Goal: Task Accomplishment & Management: Complete application form

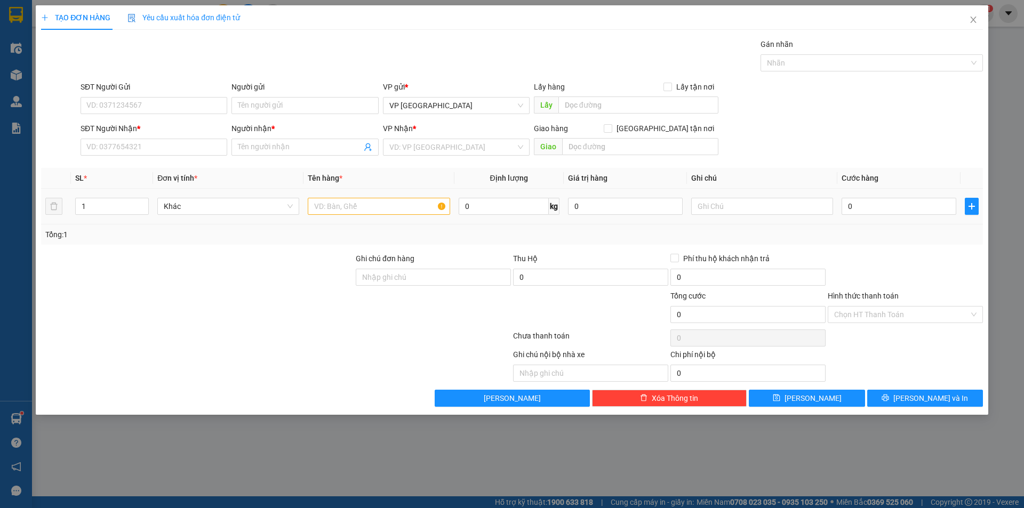
click at [357, 197] on div at bounding box center [379, 206] width 142 height 21
click at [357, 198] on input "text" at bounding box center [379, 206] width 142 height 17
click at [347, 208] on input "text" at bounding box center [379, 206] width 142 height 17
click at [344, 193] on td at bounding box center [378, 207] width 150 height 36
click at [346, 189] on td at bounding box center [378, 207] width 150 height 36
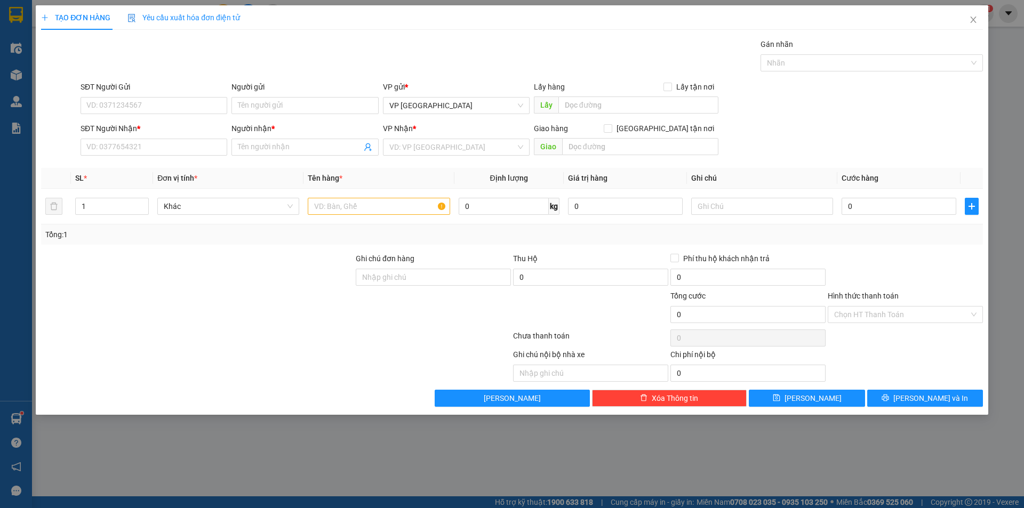
click at [347, 186] on th "Tên hàng *" at bounding box center [378, 178] width 150 height 21
click at [348, 184] on th "Tên hàng *" at bounding box center [378, 178] width 150 height 21
click at [201, 108] on input "SĐT Người Gửi" at bounding box center [154, 105] width 147 height 17
click at [969, 16] on icon "close" at bounding box center [973, 19] width 9 height 9
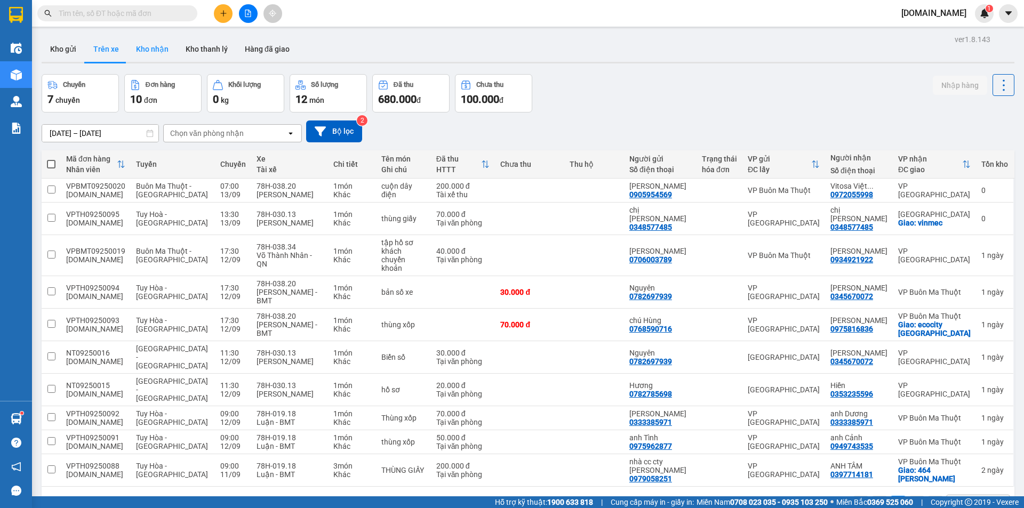
click at [160, 54] on button "Kho nhận" at bounding box center [152, 49] width 50 height 26
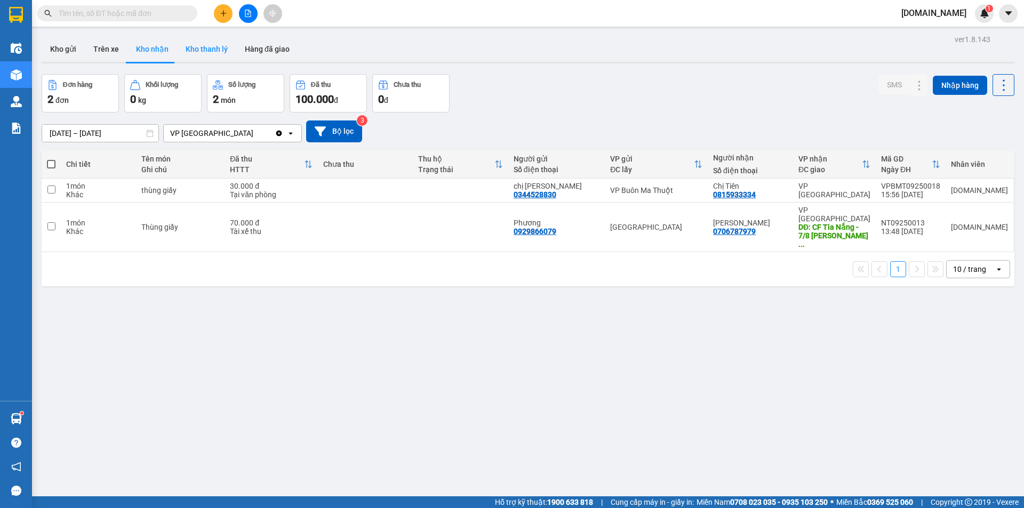
click at [200, 52] on button "Kho thanh lý" at bounding box center [206, 49] width 59 height 26
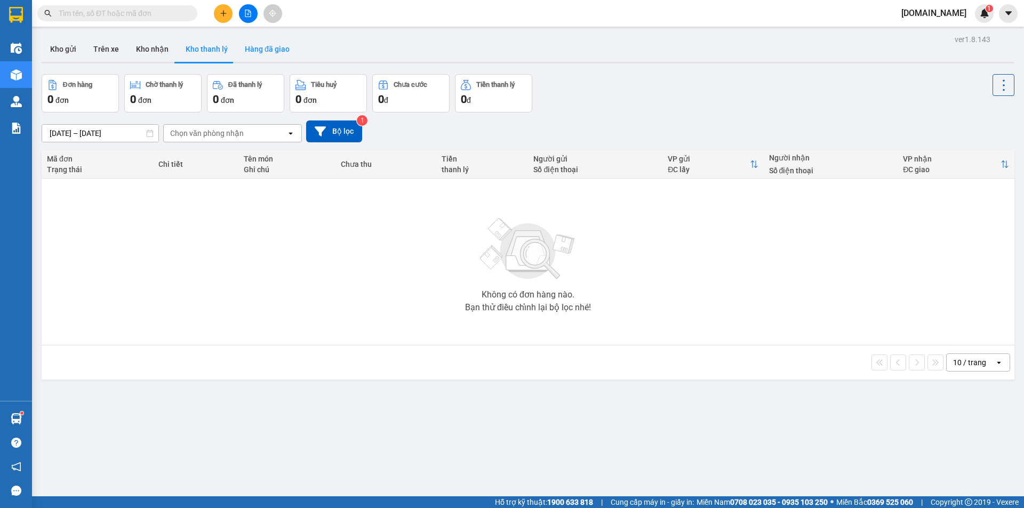
click at [261, 43] on button "Hàng đã giao" at bounding box center [267, 49] width 62 height 26
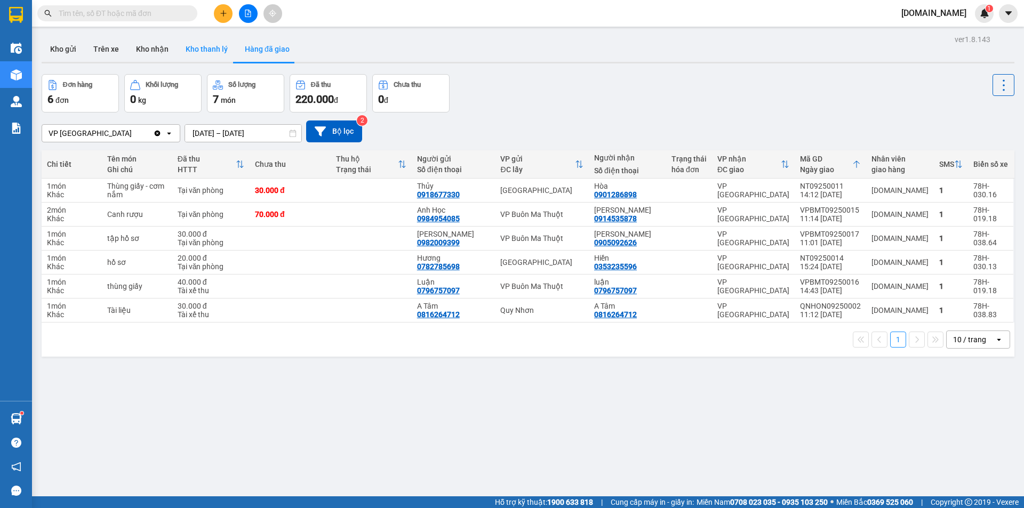
click at [203, 60] on button "Kho thanh lý" at bounding box center [206, 49] width 59 height 26
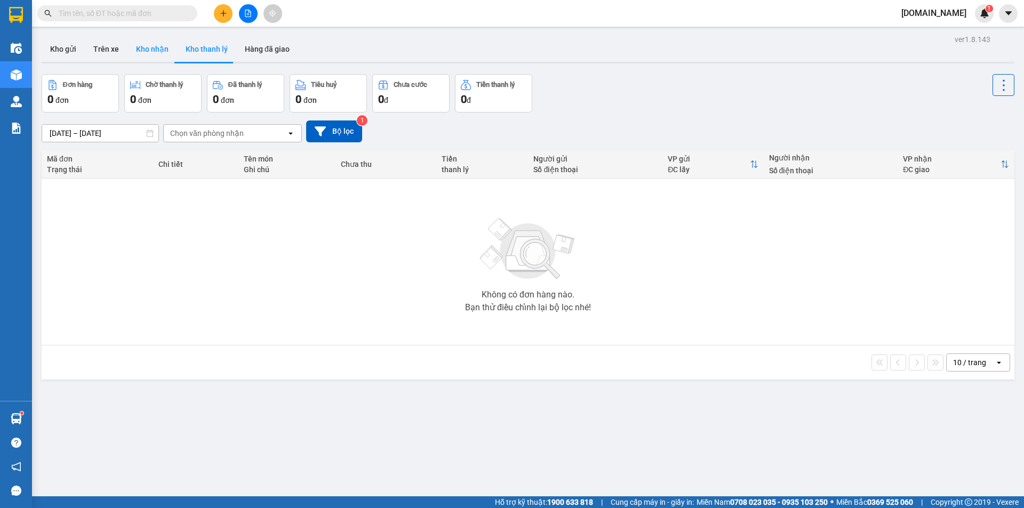
click at [127, 58] on button "Kho nhận" at bounding box center [152, 49] width 50 height 26
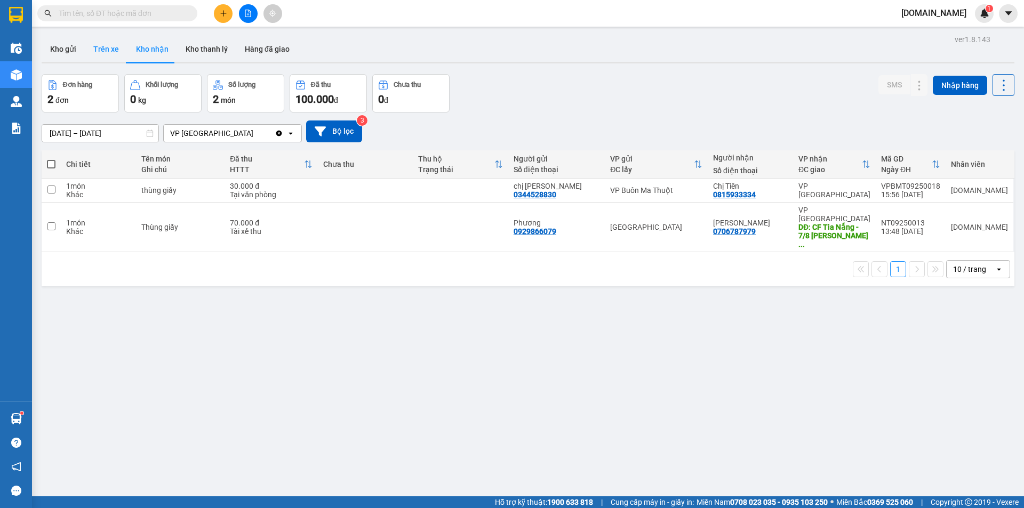
click at [92, 51] on button "Trên xe" at bounding box center [106, 49] width 43 height 26
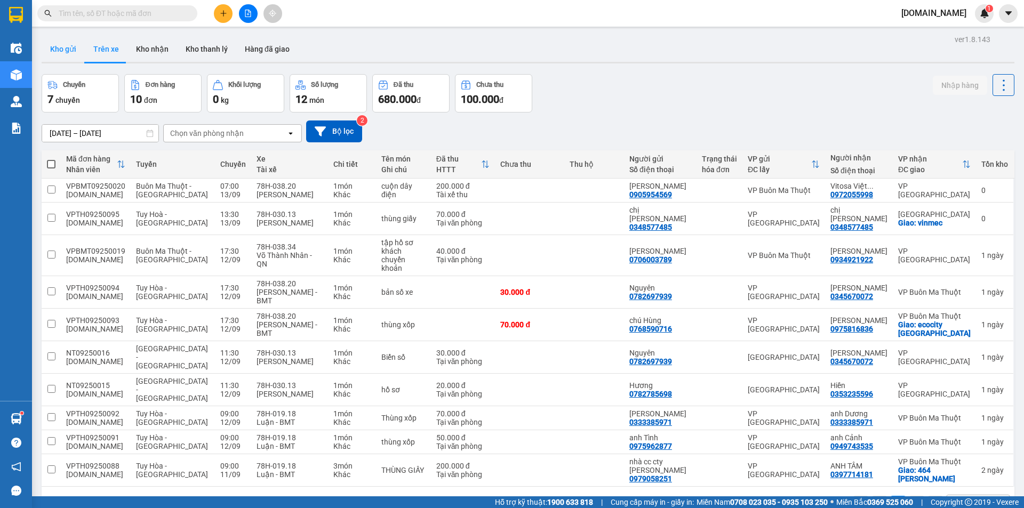
drag, startPoint x: 64, startPoint y: 48, endPoint x: 86, endPoint y: 25, distance: 32.1
click at [63, 49] on button "Kho gửi" at bounding box center [63, 49] width 43 height 26
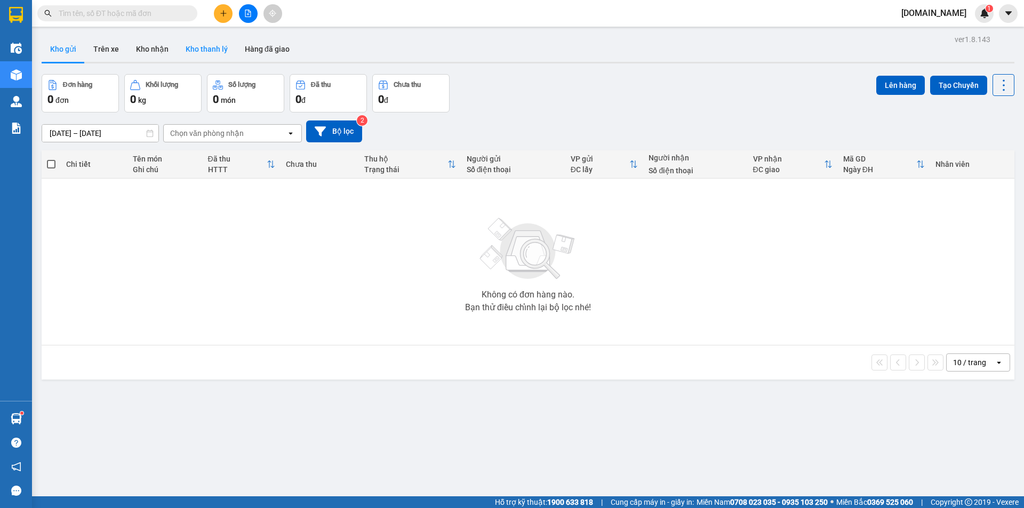
click at [222, 49] on button "Kho thanh lý" at bounding box center [206, 49] width 59 height 26
type input "[DATE] – [DATE]"
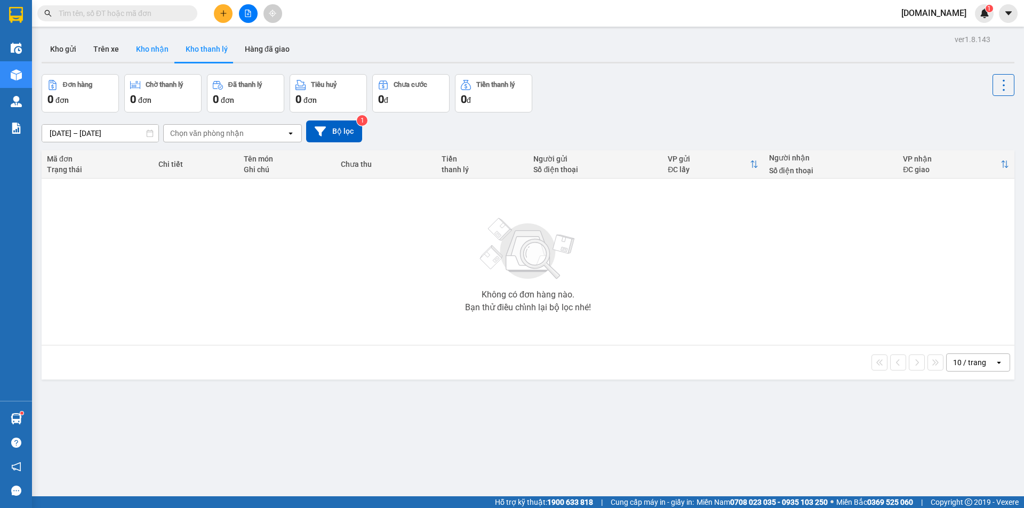
click at [144, 57] on button "Kho nhận" at bounding box center [152, 49] width 50 height 26
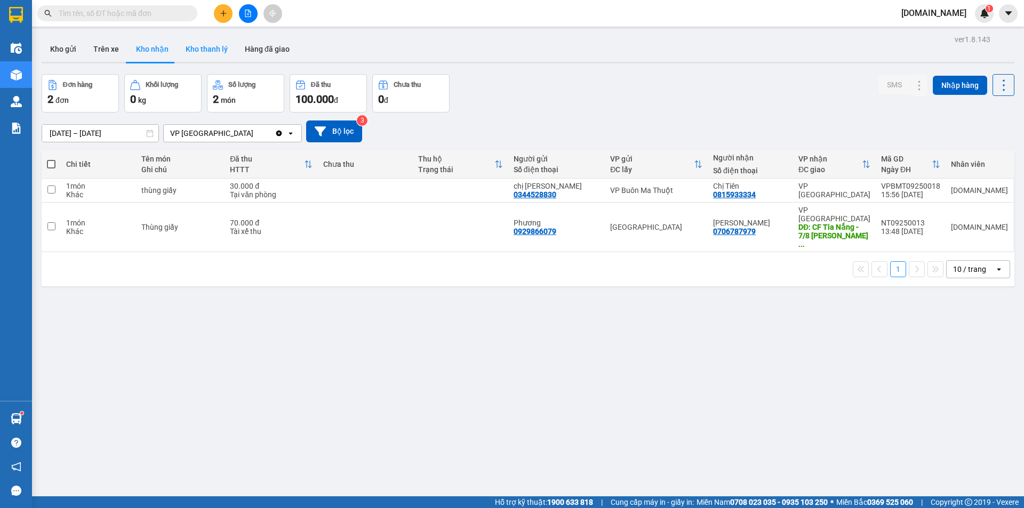
click at [196, 46] on button "Kho thanh lý" at bounding box center [206, 49] width 59 height 26
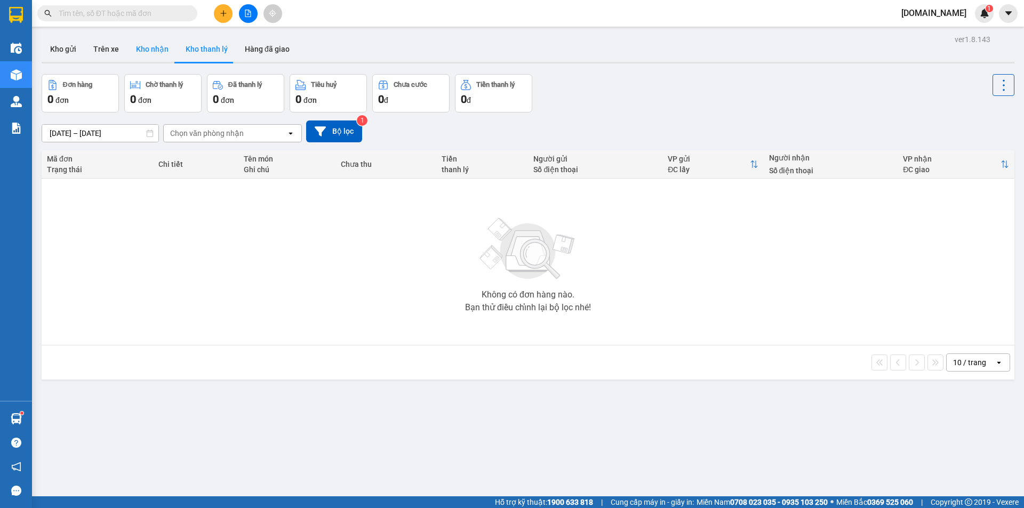
click at [150, 47] on button "Kho nhận" at bounding box center [152, 49] width 50 height 26
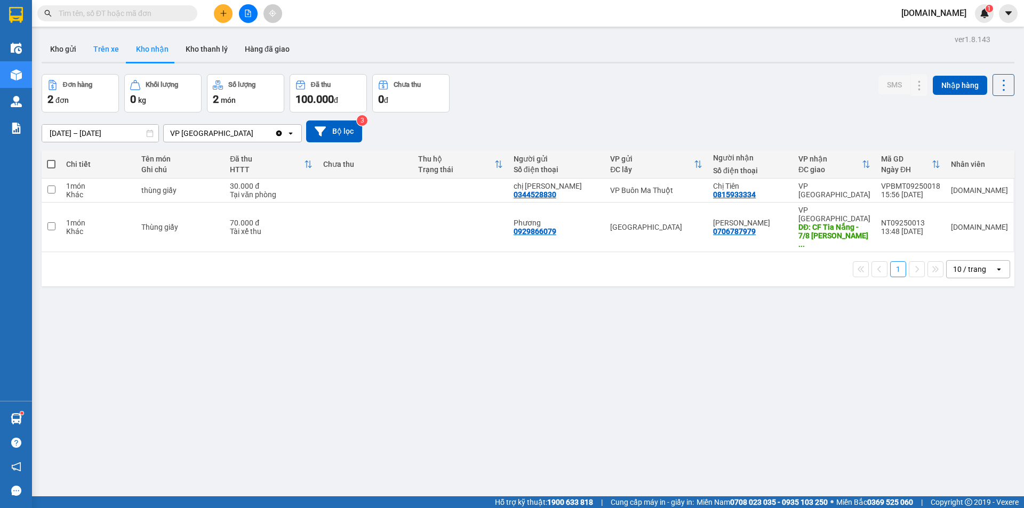
click at [112, 50] on button "Trên xe" at bounding box center [106, 49] width 43 height 26
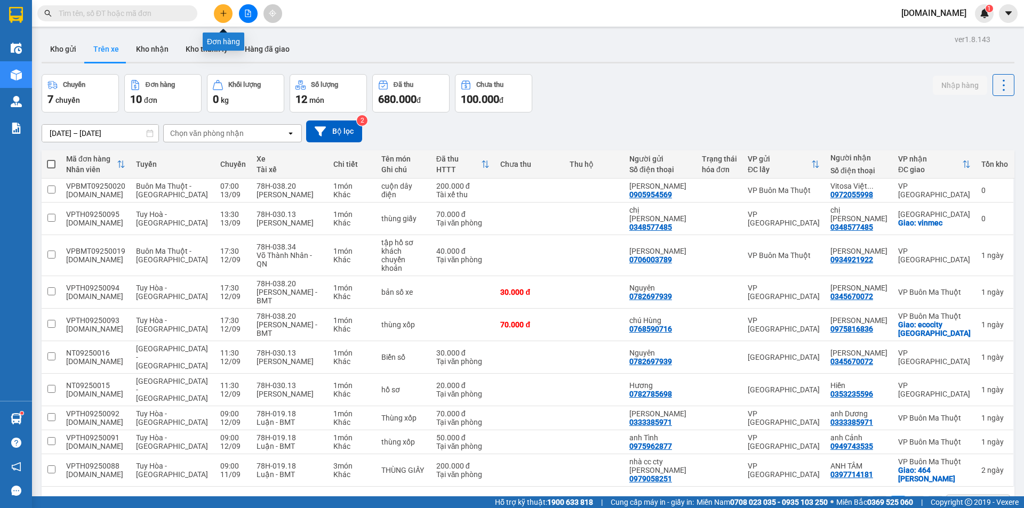
click at [221, 14] on icon "plus" at bounding box center [223, 13] width 7 height 7
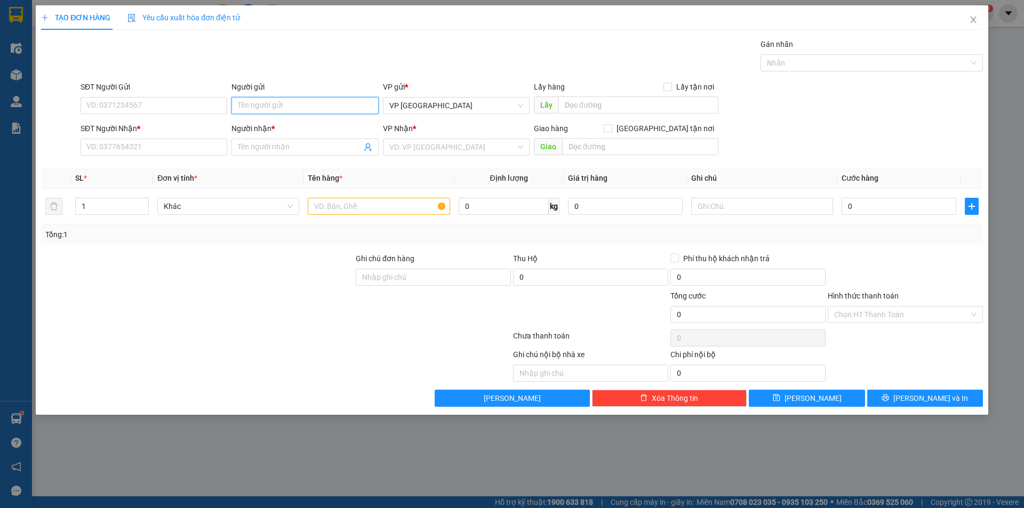
click at [277, 108] on input "Người gửi" at bounding box center [304, 105] width 147 height 17
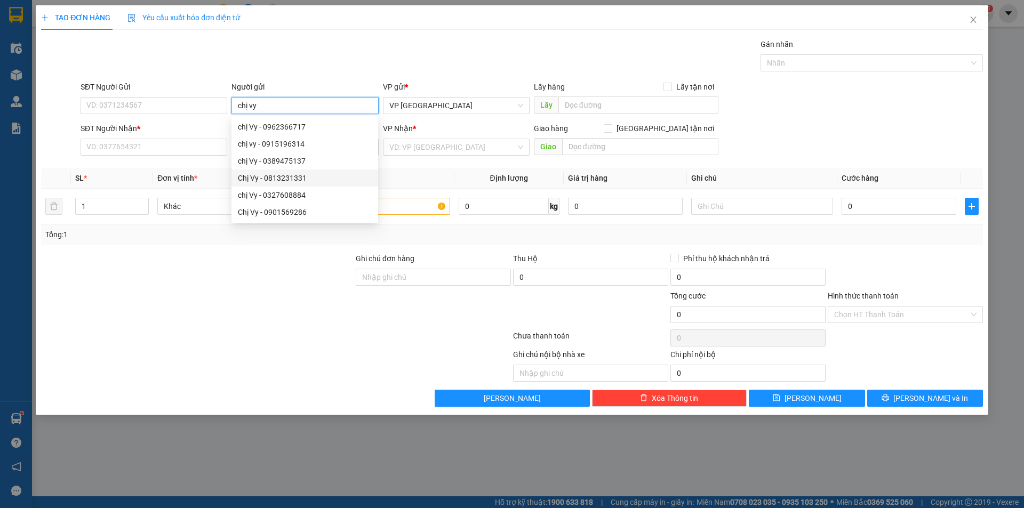
type input "chị vy"
click at [206, 239] on div "Tổng: 1" at bounding box center [220, 235] width 350 height 12
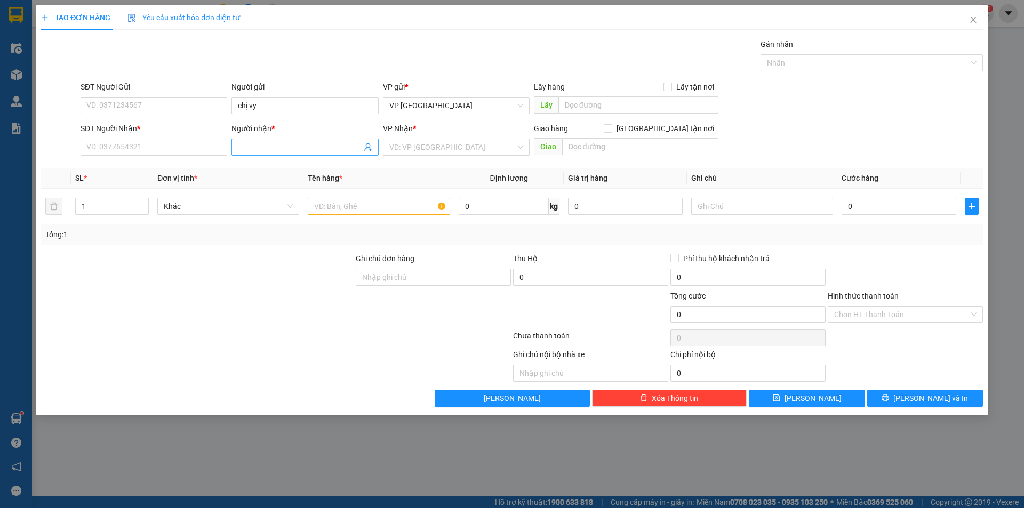
click at [327, 149] on input "Người nhận *" at bounding box center [299, 147] width 123 height 12
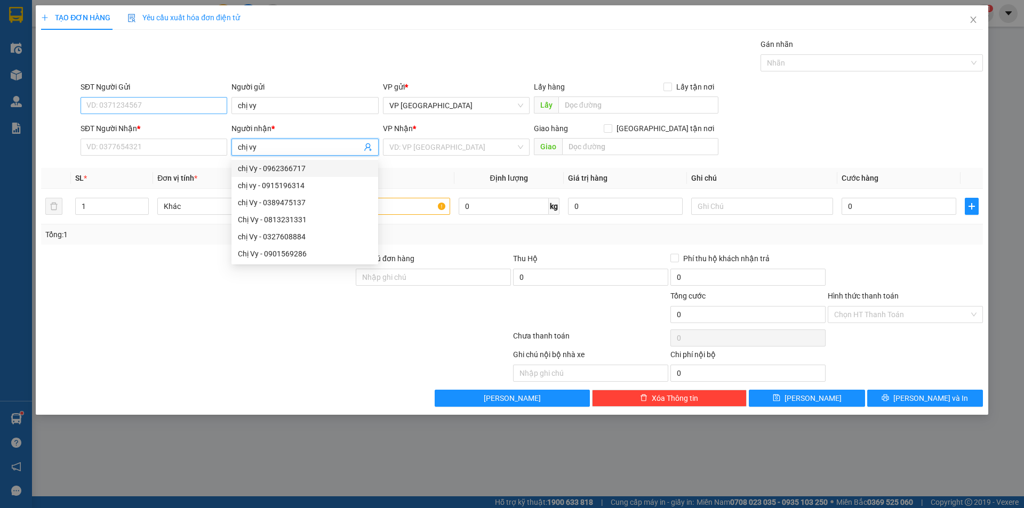
type input "chị vy"
click at [174, 108] on input "SĐT Người Gửi" at bounding box center [154, 105] width 147 height 17
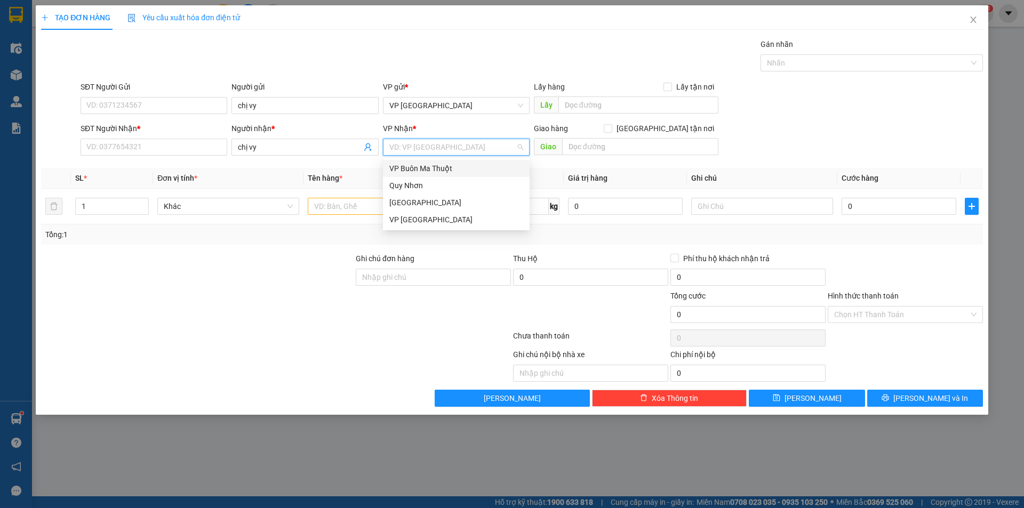
click at [415, 145] on input "search" at bounding box center [452, 147] width 126 height 16
click at [428, 202] on div "[GEOGRAPHIC_DATA]" at bounding box center [456, 203] width 134 height 12
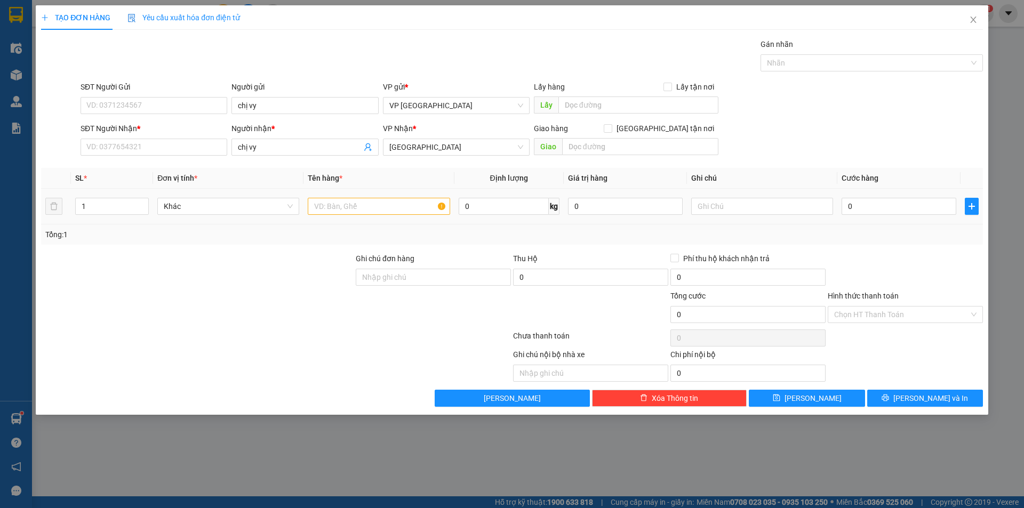
click at [883, 196] on div "0" at bounding box center [898, 206] width 115 height 21
click at [882, 199] on input "0" at bounding box center [898, 206] width 115 height 17
type input "8"
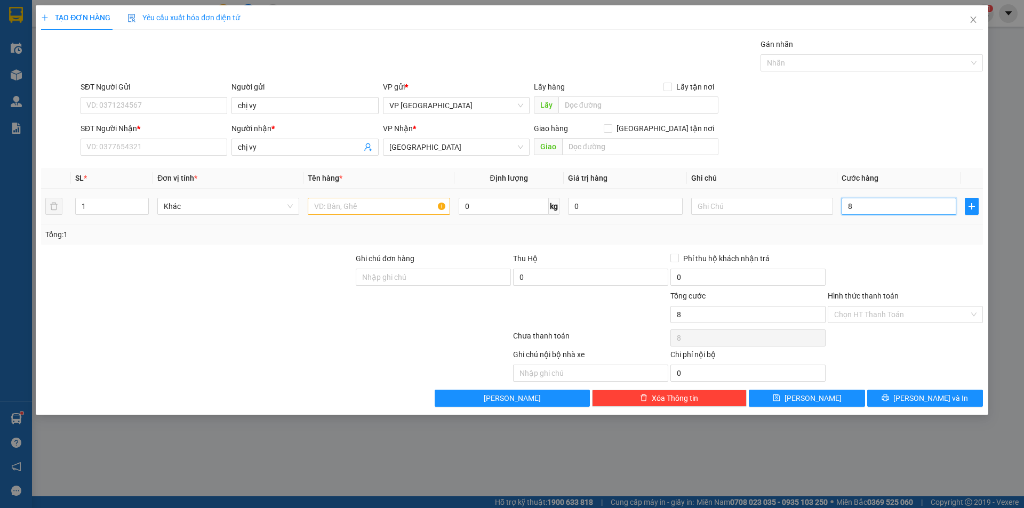
type input "80"
type input "800"
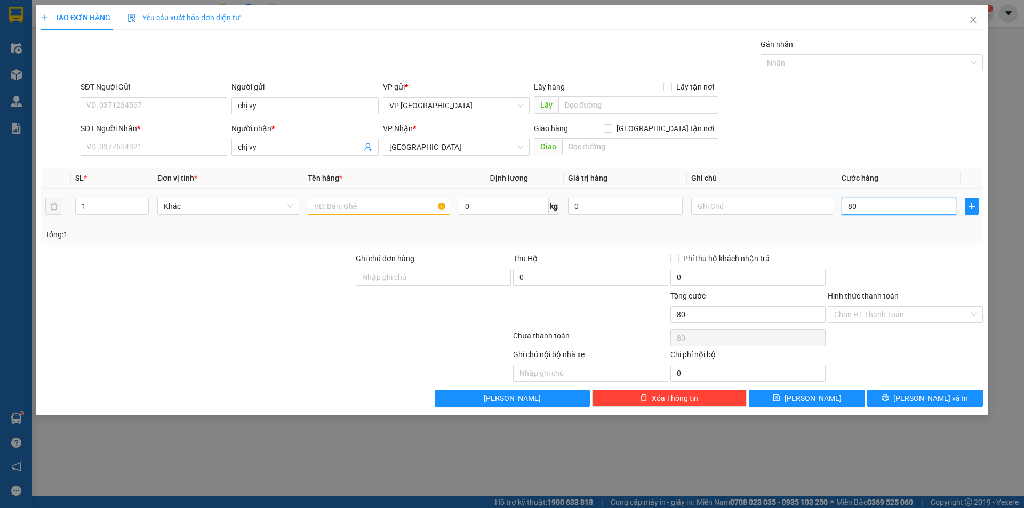
type input "800"
type input "8.000"
type input "80.000"
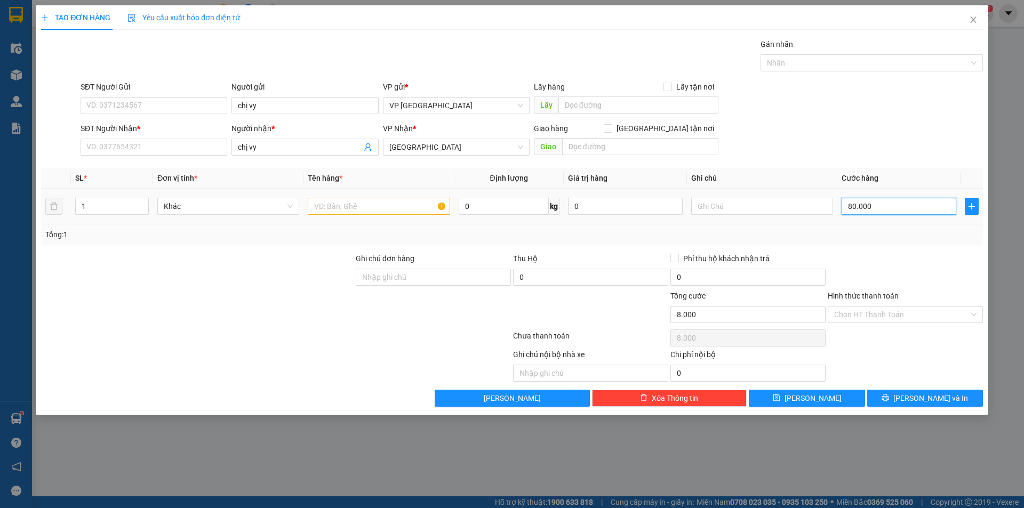
type input "80.000"
click at [871, 311] on input "Hình thức thanh toán" at bounding box center [901, 315] width 135 height 16
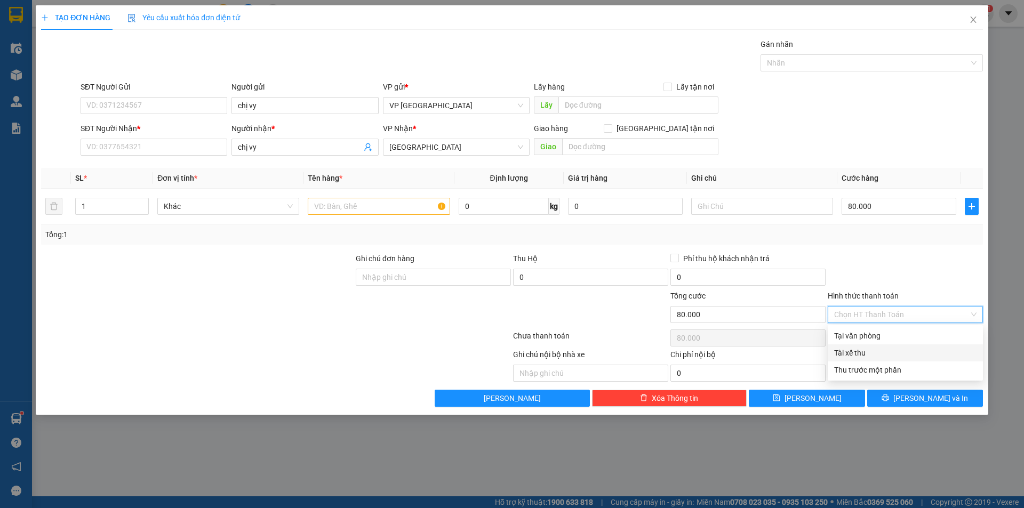
click at [872, 355] on div "Tài xế thu" at bounding box center [905, 353] width 142 height 12
type input "0"
click at [198, 108] on input "SĐT Người Gửi" at bounding box center [154, 105] width 147 height 17
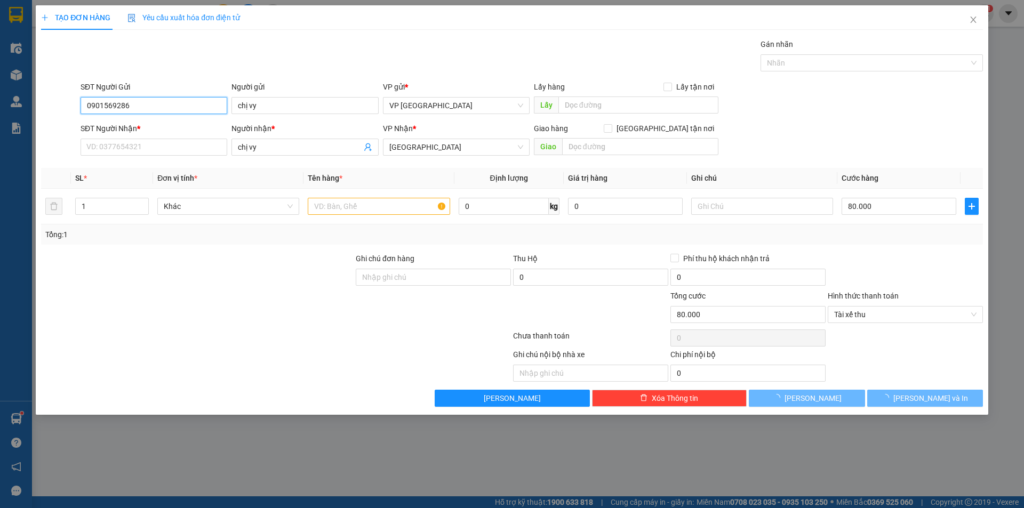
type input "0901569286"
drag, startPoint x: 144, startPoint y: 90, endPoint x: 144, endPoint y: 97, distance: 6.9
click at [144, 93] on div "SĐT Người Gửi" at bounding box center [154, 89] width 147 height 16
click at [160, 107] on input "0901569286" at bounding box center [154, 105] width 147 height 17
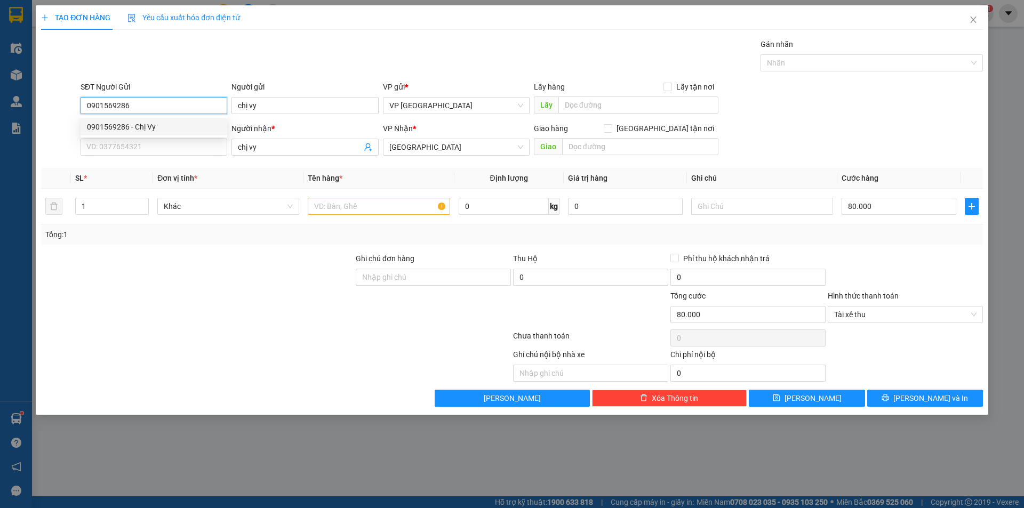
click at [138, 123] on div "0901569286 - Chị Vy" at bounding box center [154, 127] width 134 height 12
type input "Chị Vy"
type input "100.000"
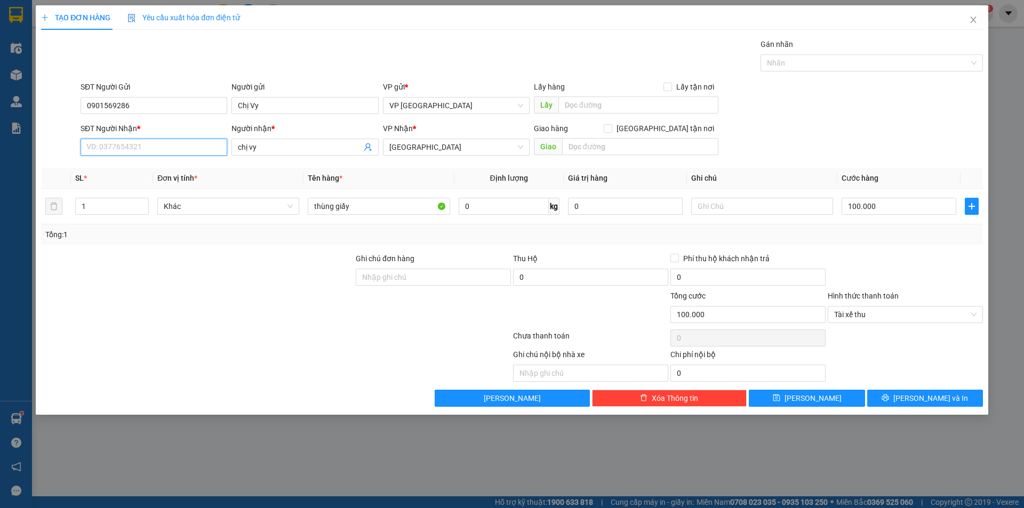
click at [134, 139] on input "SĐT Người Nhận *" at bounding box center [154, 147] width 147 height 17
click at [109, 99] on input "0901569286" at bounding box center [154, 105] width 147 height 17
click at [108, 101] on input "0901569286" at bounding box center [154, 105] width 147 height 17
drag, startPoint x: 119, startPoint y: 135, endPoint x: 122, endPoint y: 130, distance: 6.2
click at [122, 130] on div "0901569286 - Chị Vy" at bounding box center [154, 126] width 147 height 17
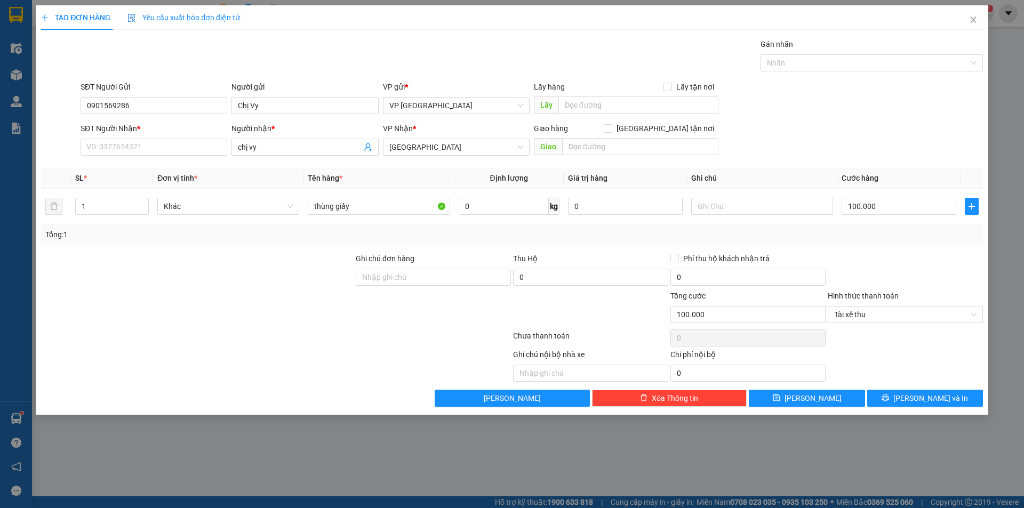
click at [122, 130] on div "SĐT Người Nhận *" at bounding box center [154, 129] width 147 height 12
click at [122, 139] on input "SĐT Người Nhận *" at bounding box center [154, 147] width 147 height 17
click at [116, 145] on input "SĐT Người Nhận *" at bounding box center [154, 147] width 147 height 17
click at [113, 164] on div "0901569286 - Chị Vy" at bounding box center [154, 169] width 134 height 12
type input "0901569286"
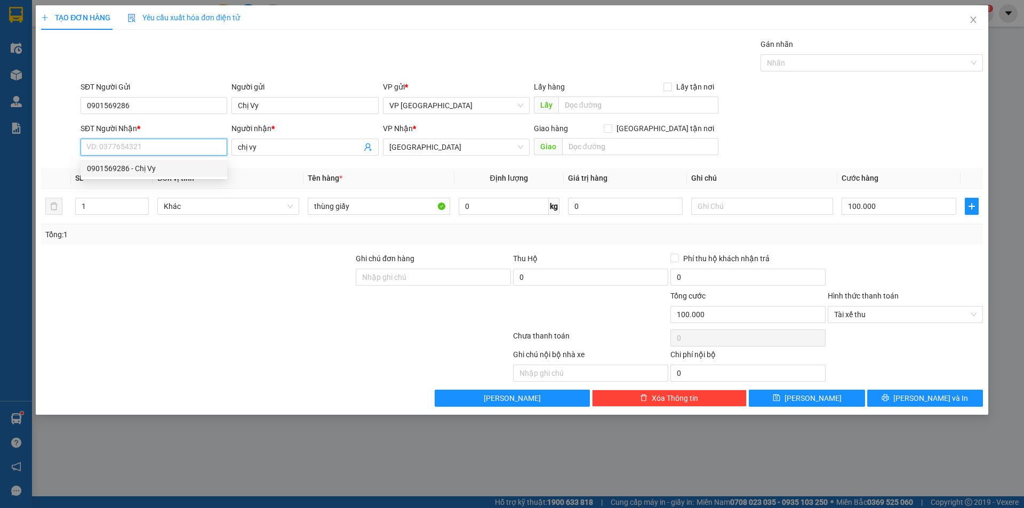
type input "Chị Vy"
type input "siêu thị go [GEOGRAPHIC_DATA]"
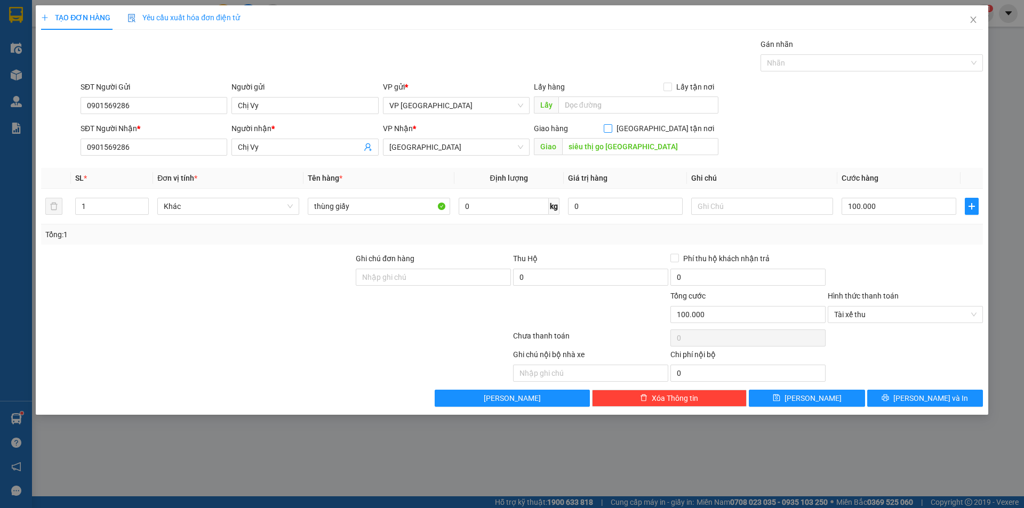
click at [611, 131] on input "[GEOGRAPHIC_DATA] tận nơi" at bounding box center [607, 127] width 7 height 7
checkbox input "true"
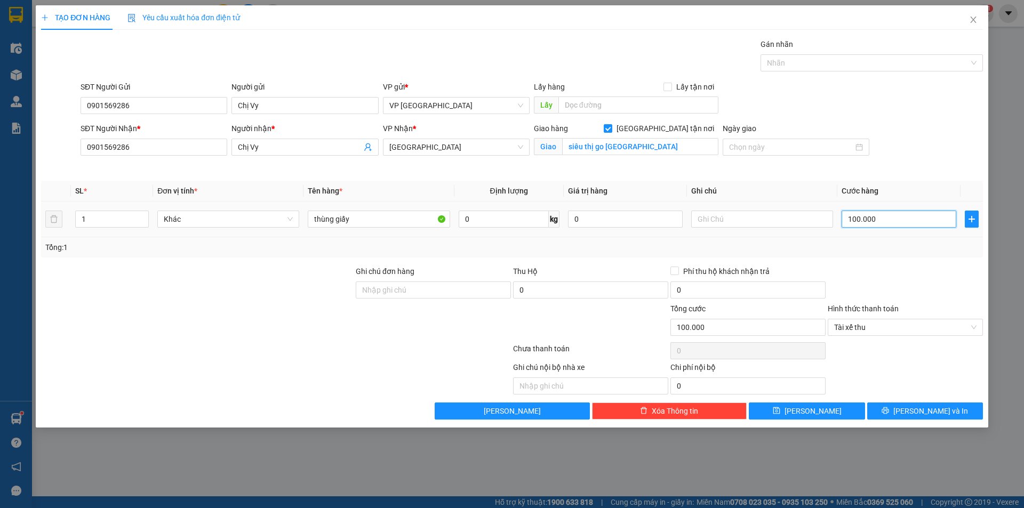
click at [852, 215] on input "100.000" at bounding box center [898, 219] width 115 height 17
type input "0"
type input "8"
type input "08"
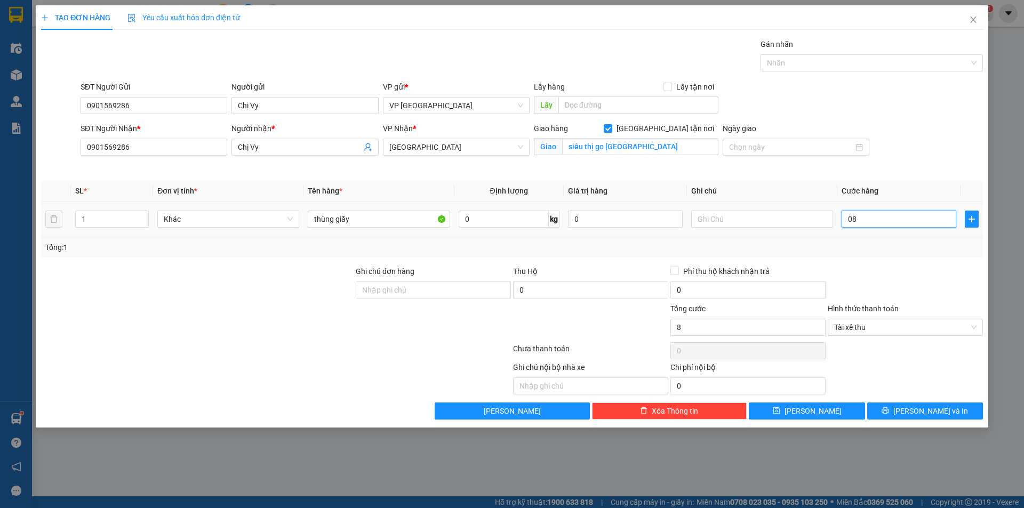
type input "80"
type input "080"
type input "800"
type input "08.000"
type input "80.000"
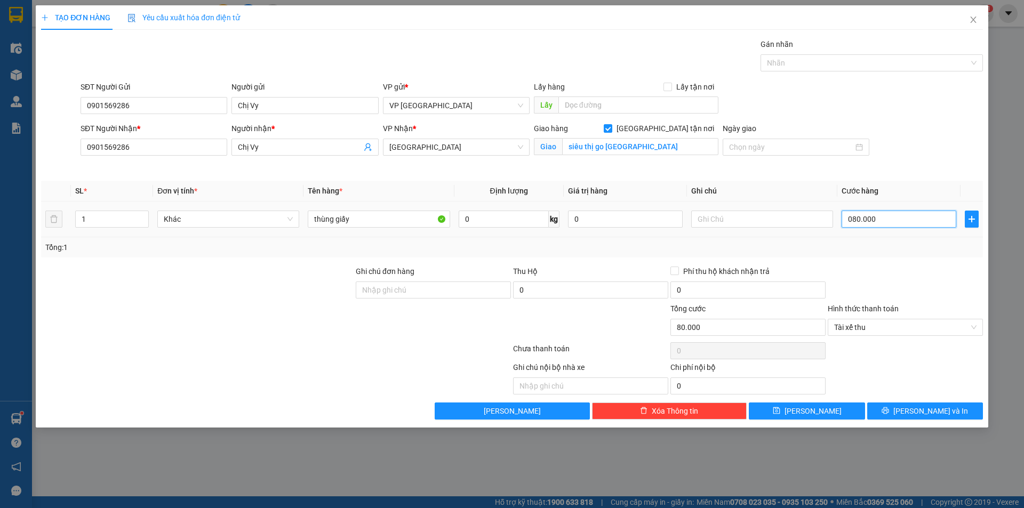
click at [853, 218] on input "080.000" at bounding box center [898, 219] width 115 height 17
click at [902, 322] on span "Tài xế thu" at bounding box center [905, 327] width 142 height 16
type input "80.000"
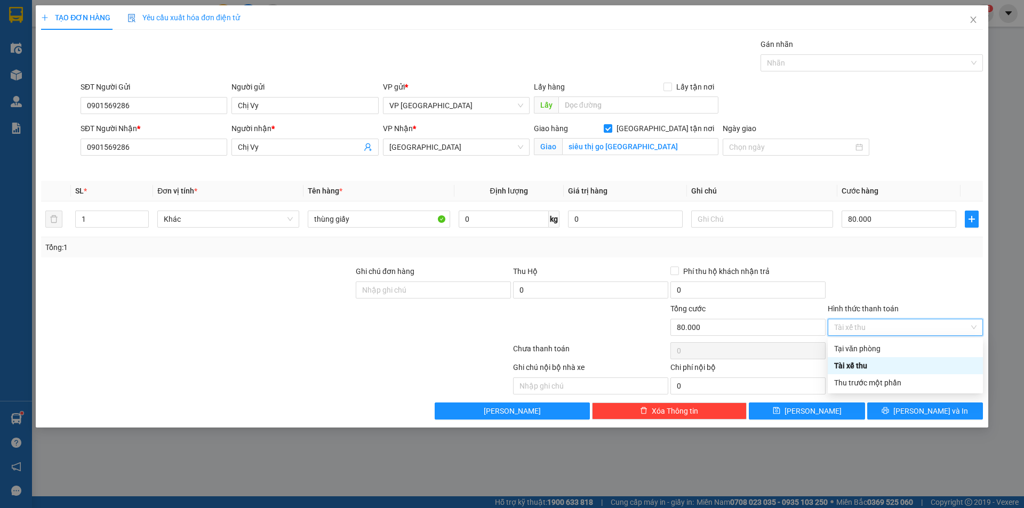
click at [890, 367] on div "Tài xế thu" at bounding box center [905, 366] width 142 height 12
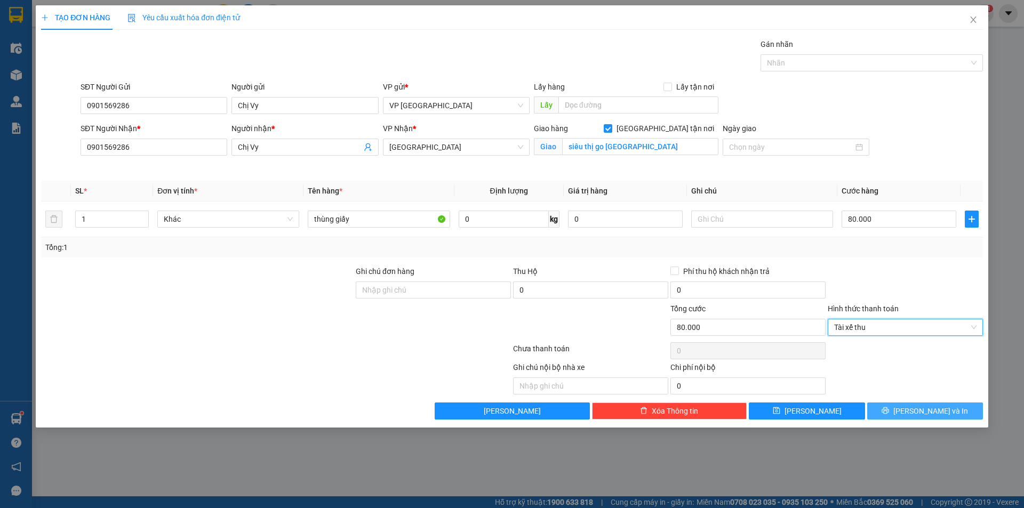
click at [900, 408] on button "[PERSON_NAME] và In" at bounding box center [925, 411] width 116 height 17
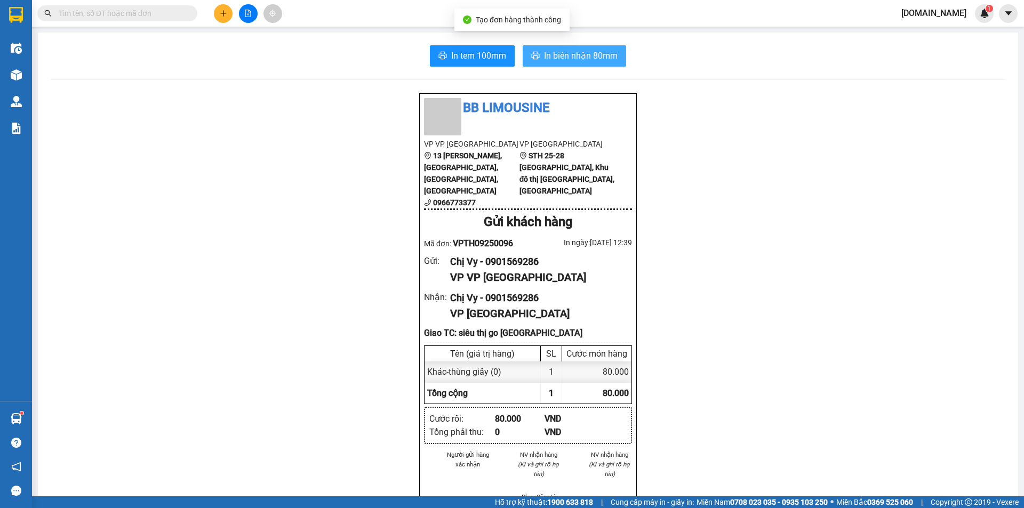
click at [584, 62] on span "In biên nhận 80mm" at bounding box center [581, 55] width 74 height 13
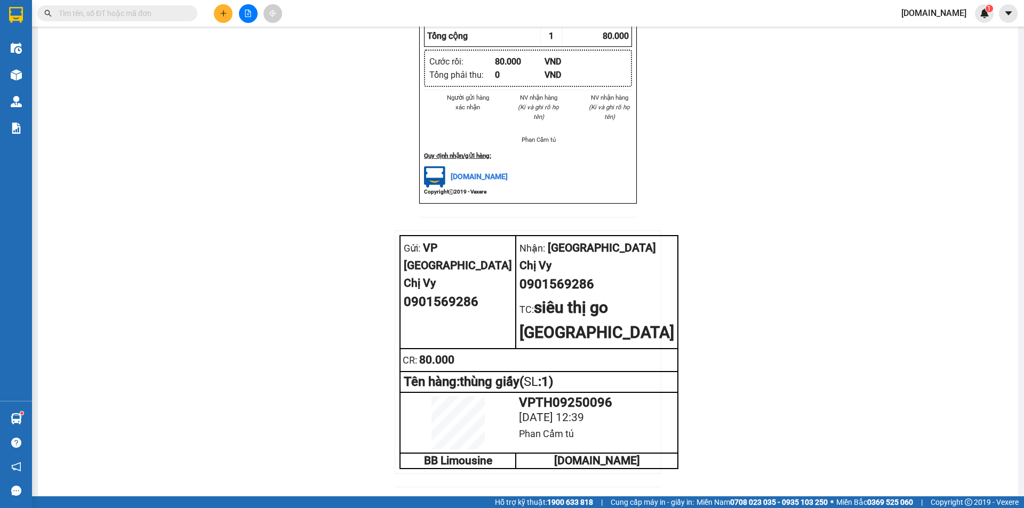
scroll to position [144, 0]
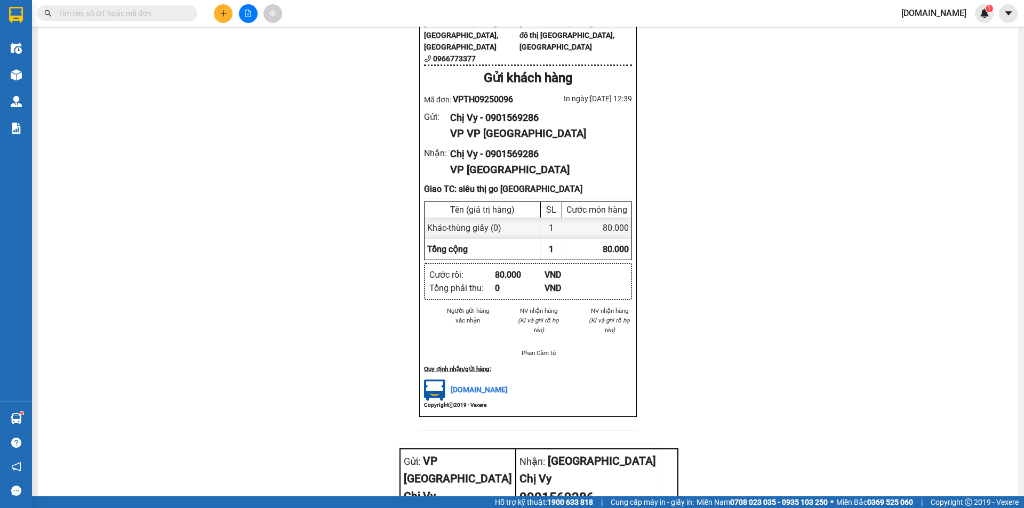
click at [541, 239] on div "1" at bounding box center [551, 249] width 21 height 21
click at [562, 239] on div "80.000" at bounding box center [596, 249] width 69 height 21
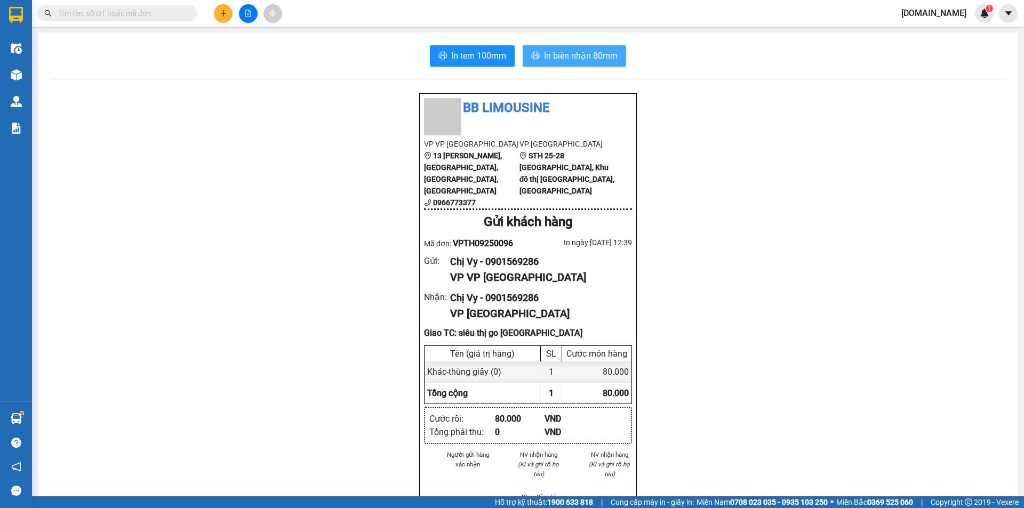
click at [540, 65] on button "In biên nhận 80mm" at bounding box center [574, 55] width 103 height 21
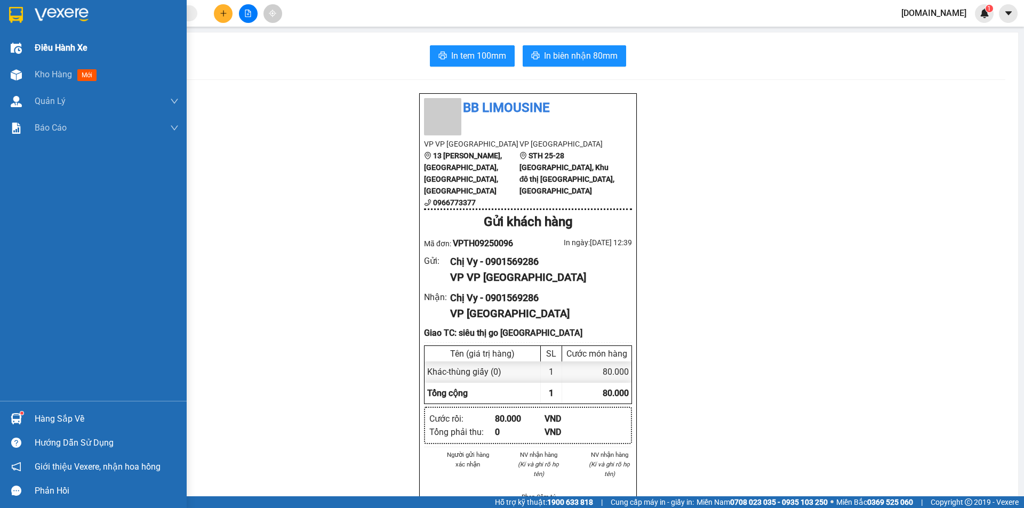
click at [14, 43] on img at bounding box center [16, 48] width 11 height 11
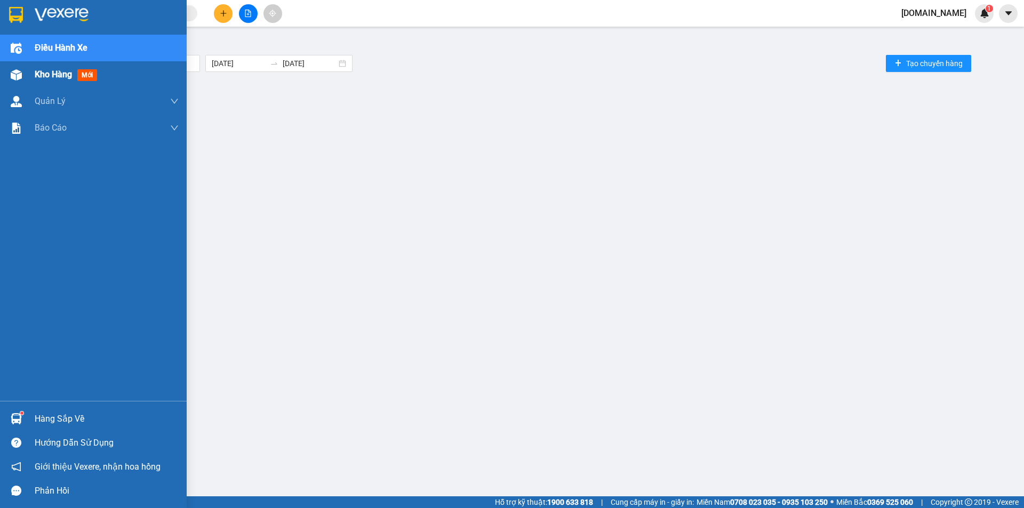
click at [13, 71] on img at bounding box center [16, 74] width 11 height 11
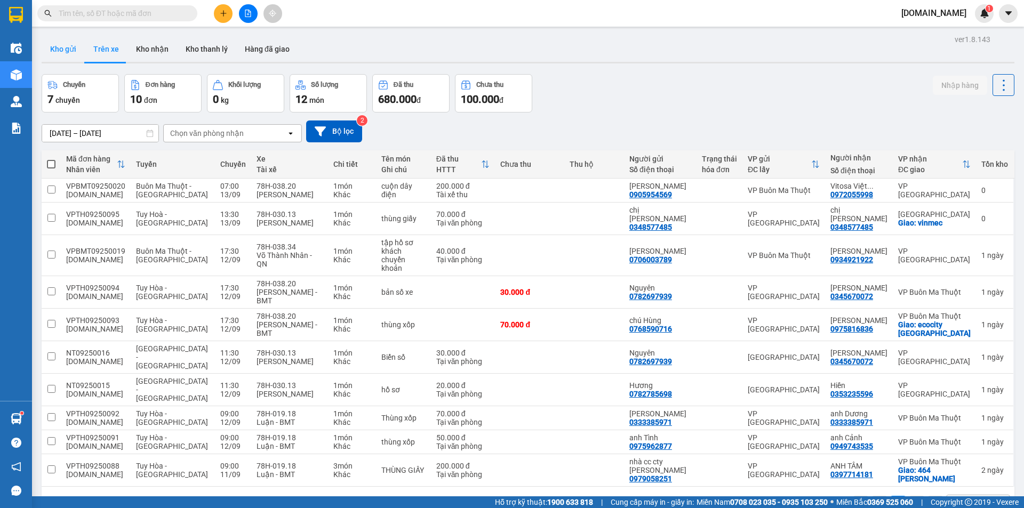
click at [74, 55] on button "Kho gửi" at bounding box center [63, 49] width 43 height 26
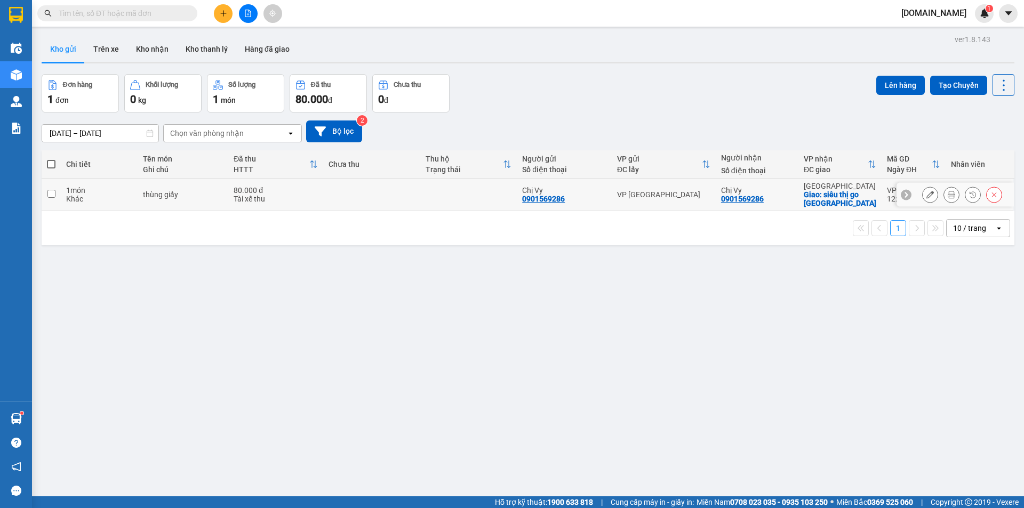
click at [63, 194] on td "1 món Khác" at bounding box center [99, 195] width 77 height 33
checkbox input "true"
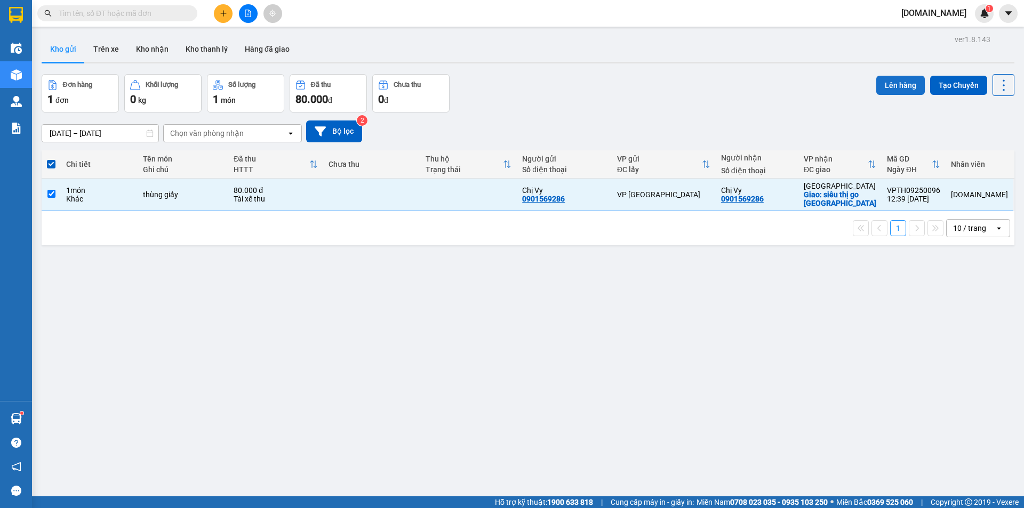
click at [892, 83] on button "Lên hàng" at bounding box center [900, 85] width 49 height 19
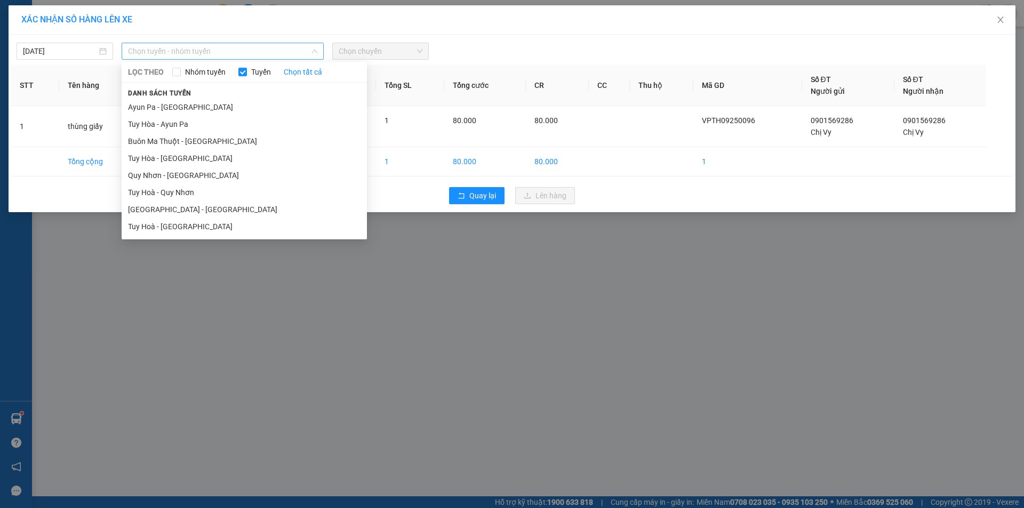
click at [278, 55] on span "Chọn tuyến - nhóm tuyến" at bounding box center [222, 51] width 189 height 16
click at [248, 227] on li "Tuy Hoà - [GEOGRAPHIC_DATA]" at bounding box center [244, 226] width 245 height 17
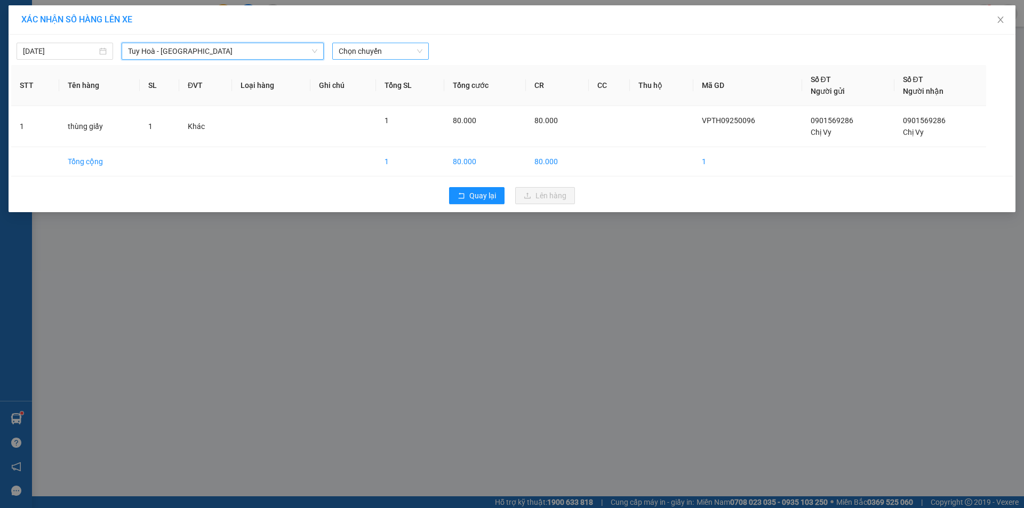
click at [357, 59] on div "Chọn chuyến" at bounding box center [380, 51] width 97 height 17
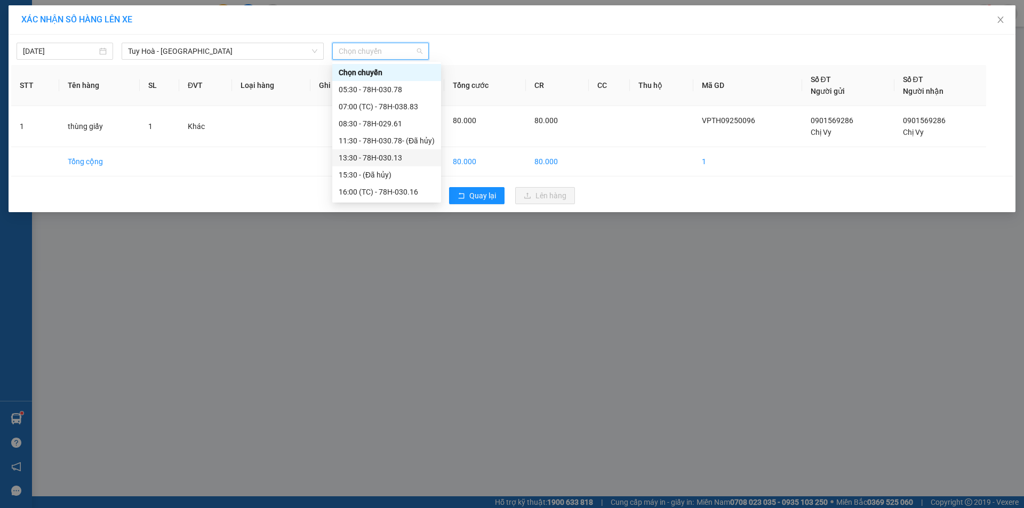
click at [352, 160] on div "13:30 - 78H-030.13" at bounding box center [387, 158] width 96 height 12
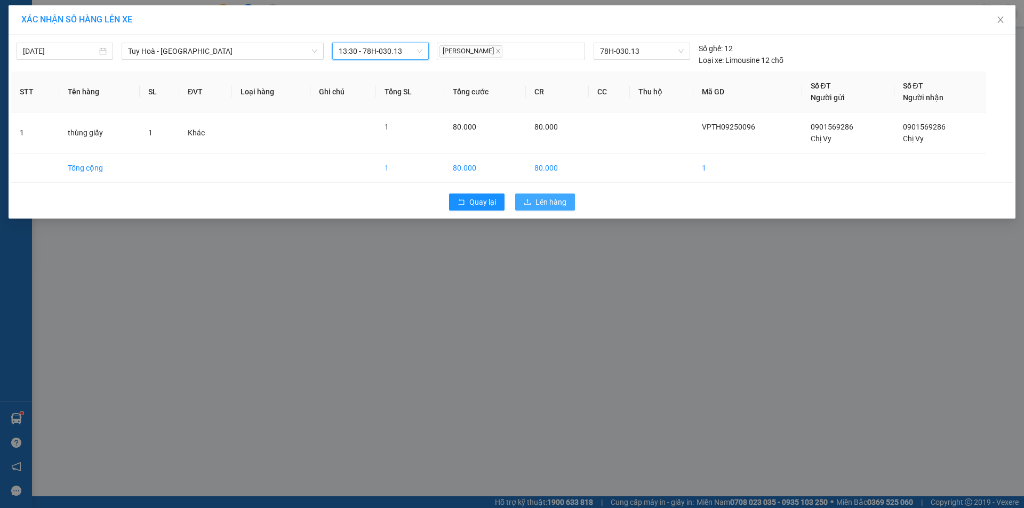
click at [535, 207] on button "Lên hàng" at bounding box center [545, 202] width 60 height 17
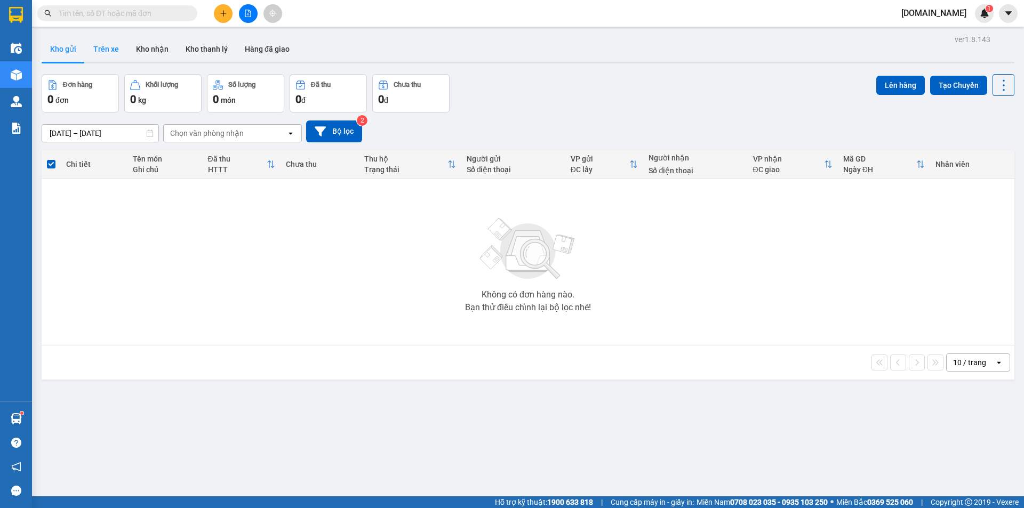
click at [114, 47] on button "Trên xe" at bounding box center [106, 49] width 43 height 26
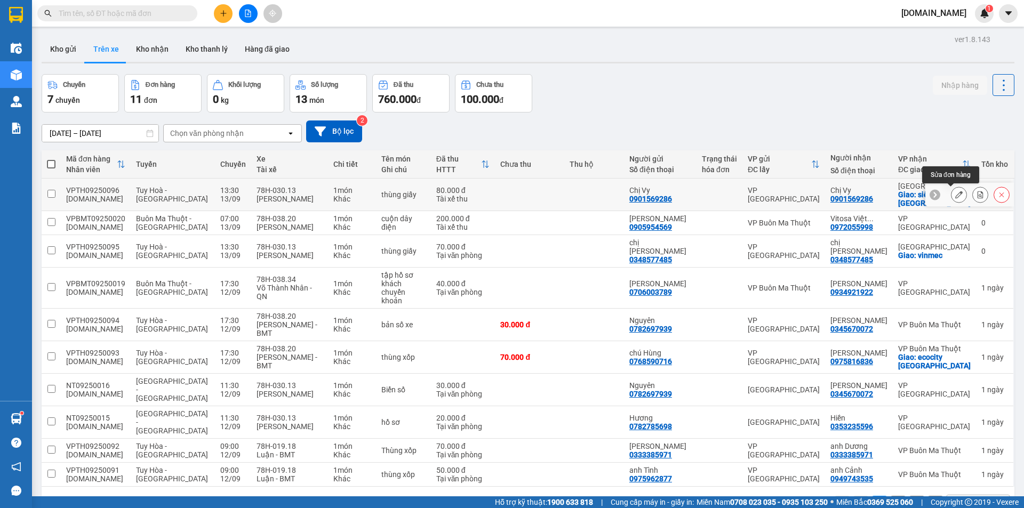
click at [954, 194] on button at bounding box center [958, 195] width 15 height 19
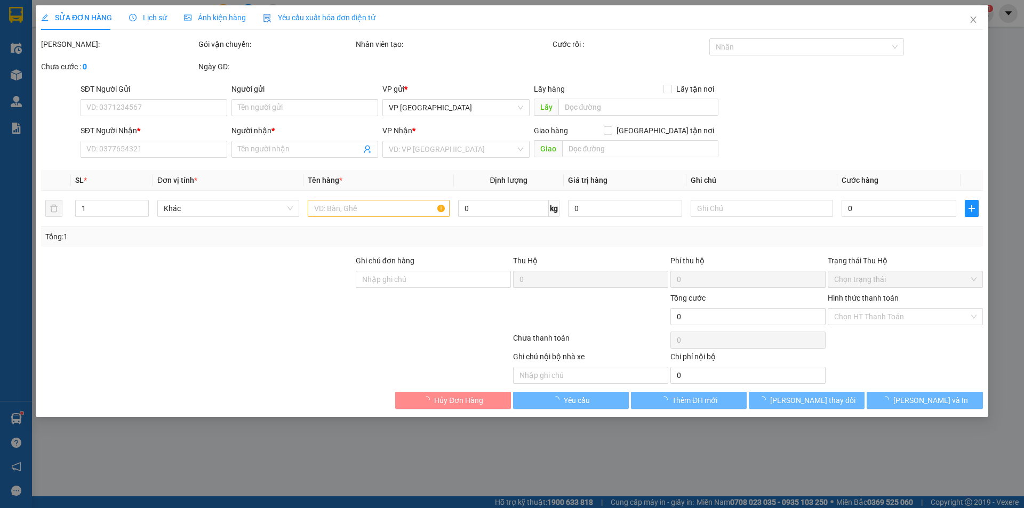
type input "0901569286"
type input "Chị Vy"
type input "0901569286"
type input "Chị Vy"
checkbox input "true"
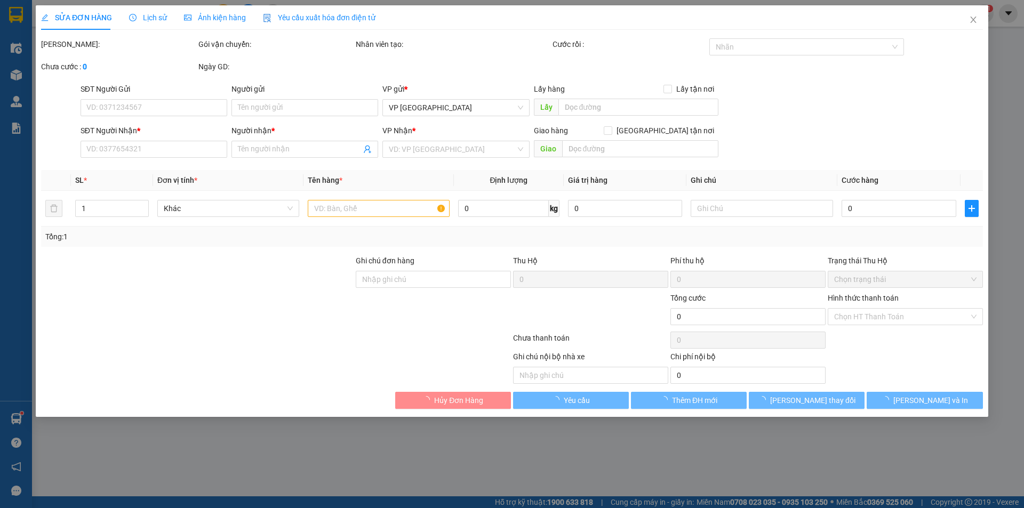
type input "siêu thị go [GEOGRAPHIC_DATA]"
type input "80.000"
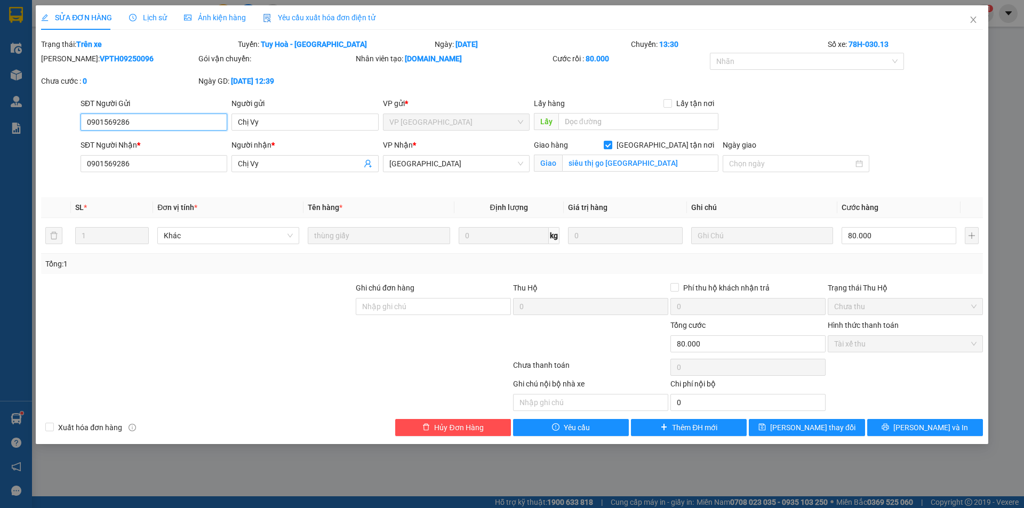
click at [849, 307] on span "Chưa thu" at bounding box center [905, 307] width 142 height 16
click at [871, 302] on span "Chưa thu" at bounding box center [905, 307] width 142 height 16
click at [909, 303] on span "Chưa thu" at bounding box center [905, 307] width 142 height 16
drag, startPoint x: 527, startPoint y: 324, endPoint x: 794, endPoint y: 323, distance: 266.6
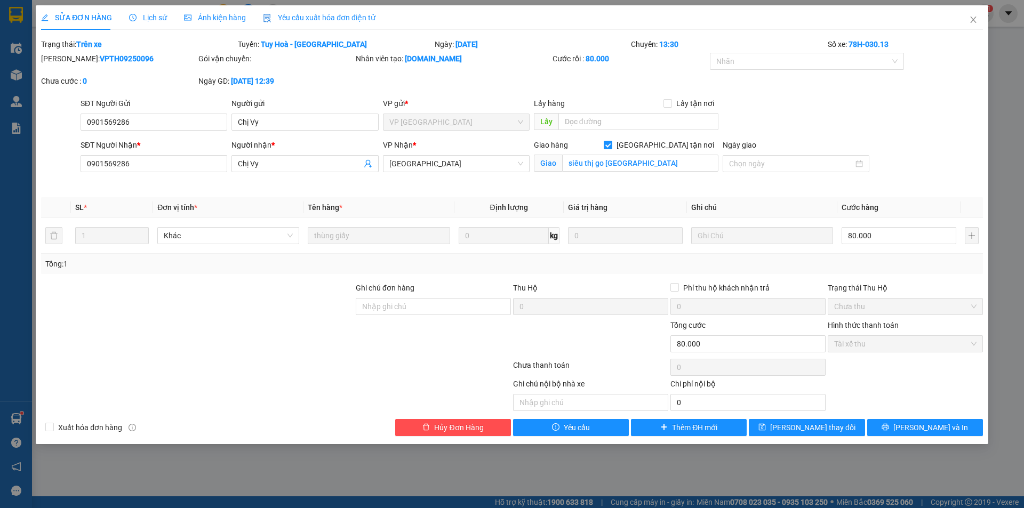
click at [794, 323] on div "Tổng cước" at bounding box center [747, 327] width 155 height 16
click at [970, 24] on icon "close" at bounding box center [973, 19] width 9 height 9
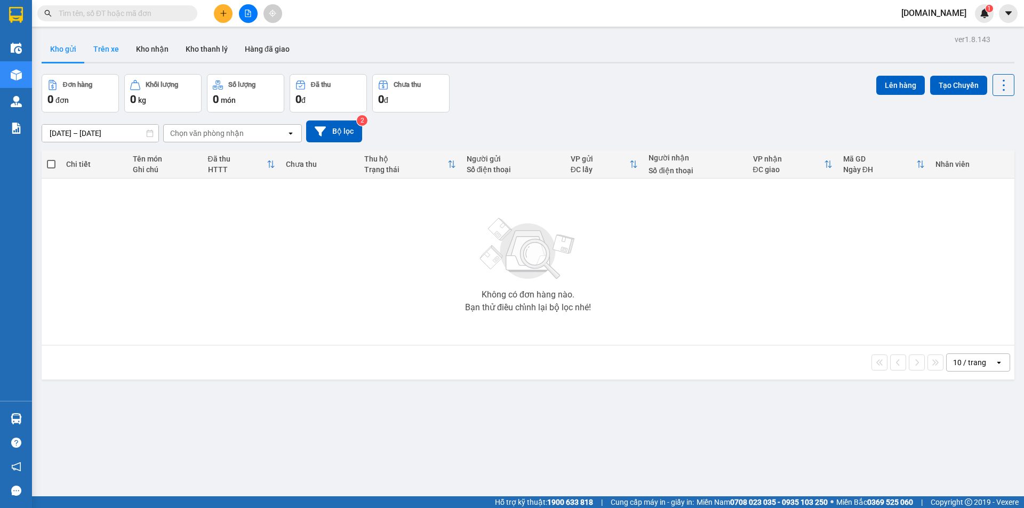
click at [110, 46] on button "Trên xe" at bounding box center [106, 49] width 43 height 26
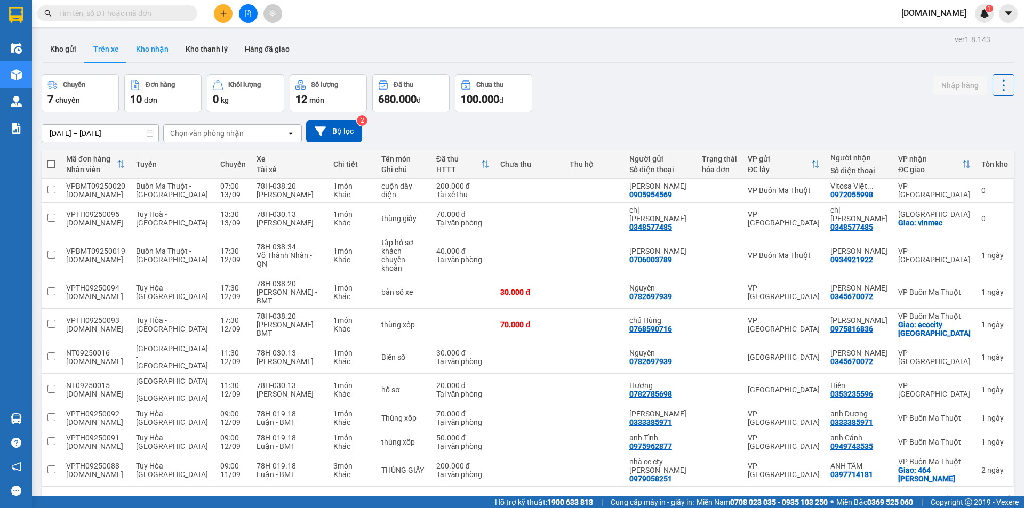
click at [146, 54] on button "Kho nhận" at bounding box center [152, 49] width 50 height 26
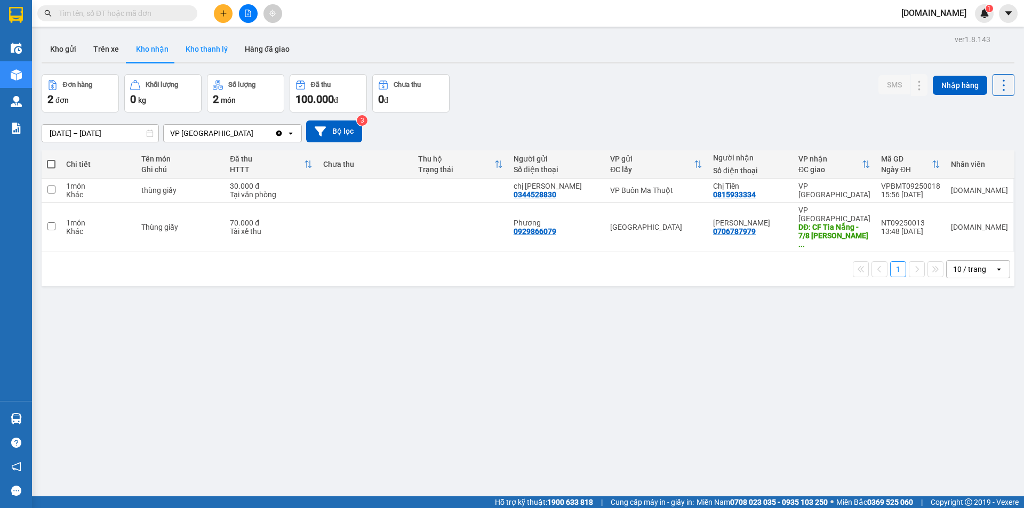
click at [198, 52] on button "Kho thanh lý" at bounding box center [206, 49] width 59 height 26
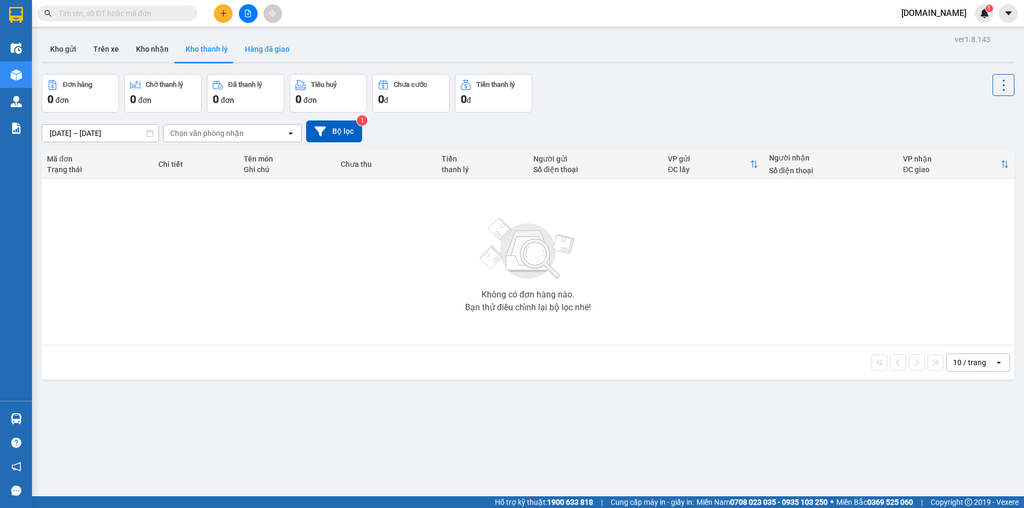
click at [242, 52] on button "Hàng đã giao" at bounding box center [267, 49] width 62 height 26
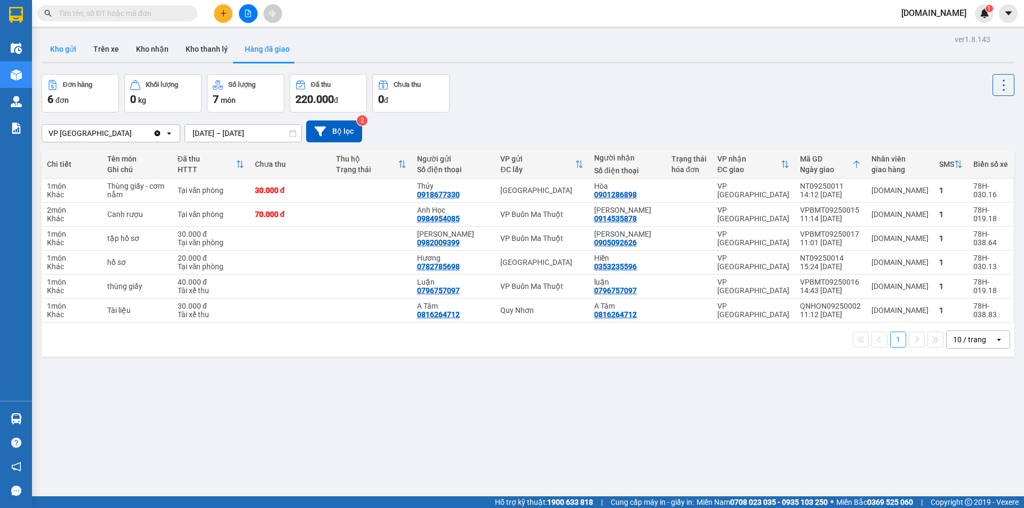
click at [71, 50] on button "Kho gửi" at bounding box center [63, 49] width 43 height 26
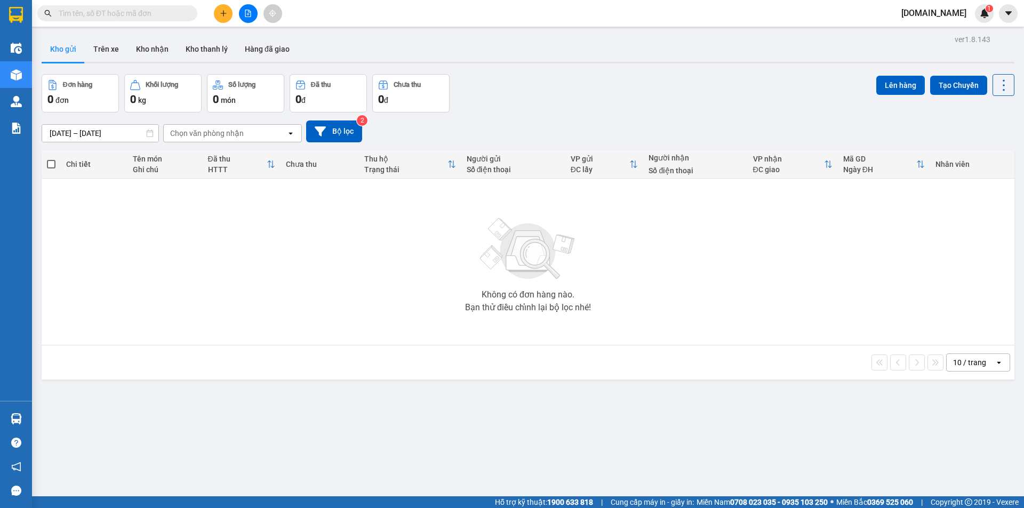
click at [246, 137] on div "Chọn văn phòng nhận" at bounding box center [225, 133] width 123 height 17
click at [119, 54] on button "Trên xe" at bounding box center [106, 49] width 43 height 26
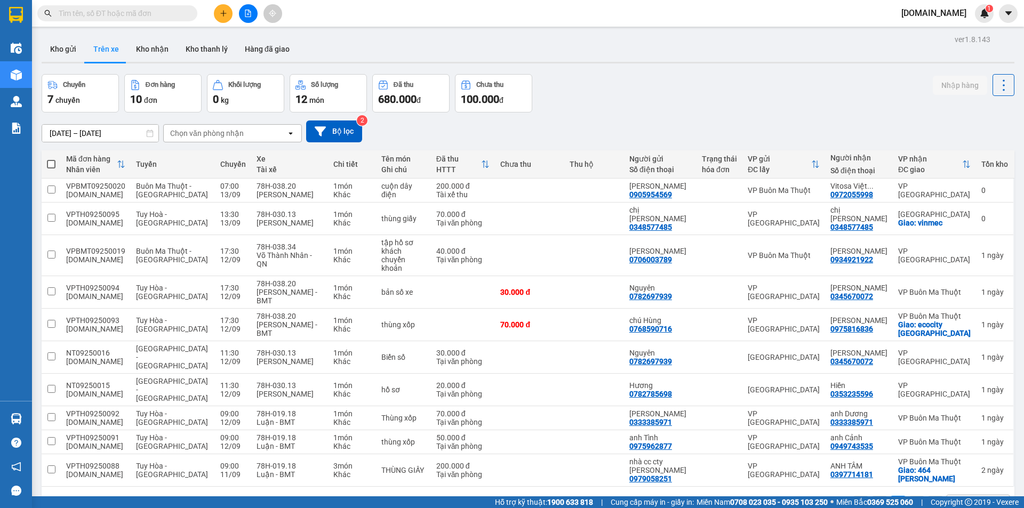
click at [198, 138] on div "Chọn văn phòng nhận" at bounding box center [207, 133] width 74 height 11
click at [133, 12] on input "text" at bounding box center [122, 13] width 126 height 12
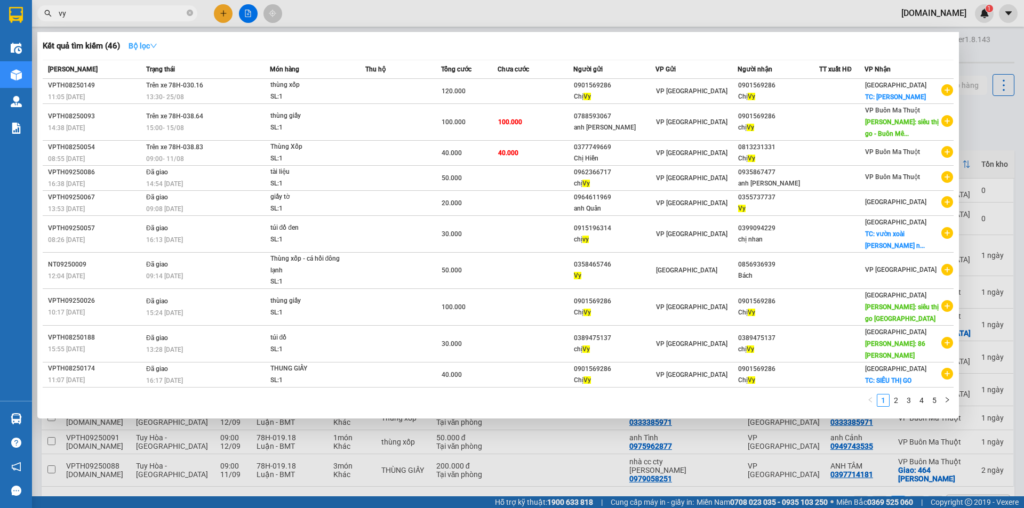
type input "vy"
click at [137, 39] on button "Bộ lọc" at bounding box center [143, 45] width 46 height 17
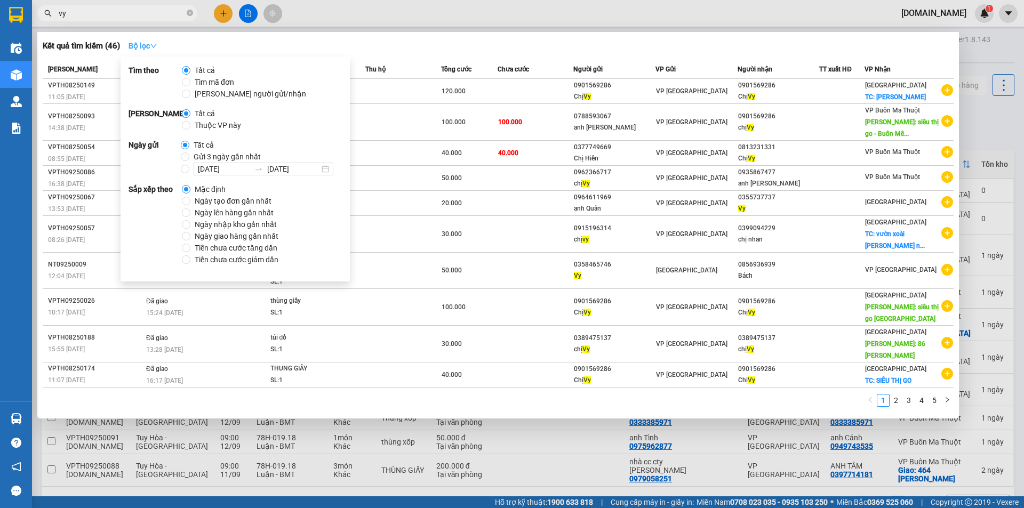
click at [137, 39] on button "Bộ lọc" at bounding box center [143, 45] width 46 height 17
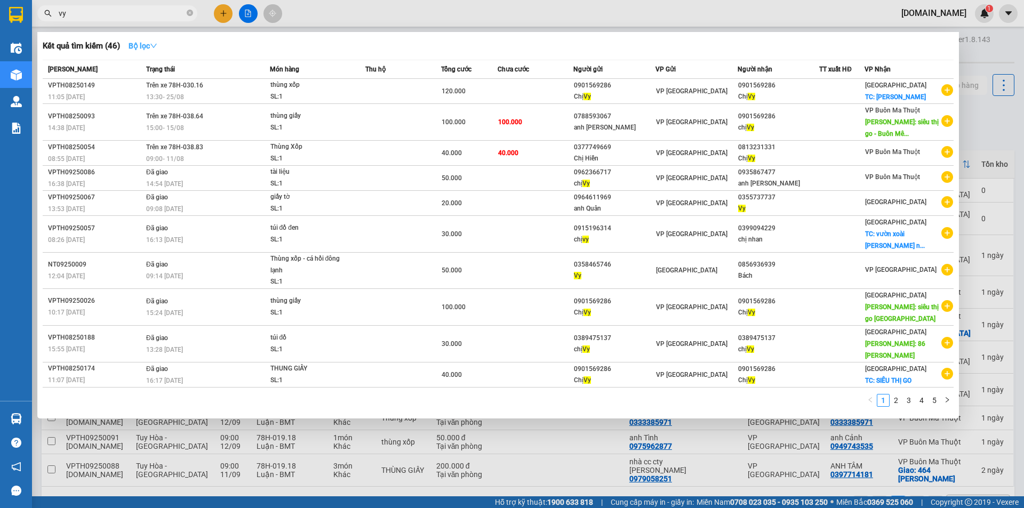
click at [137, 39] on button "Bộ lọc" at bounding box center [143, 45] width 46 height 17
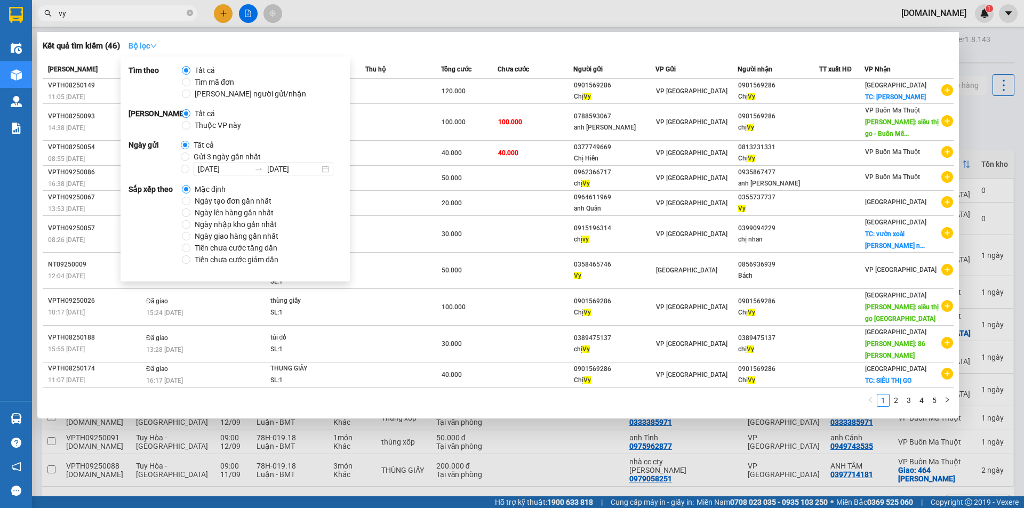
click at [137, 39] on button "Bộ lọc" at bounding box center [143, 45] width 46 height 17
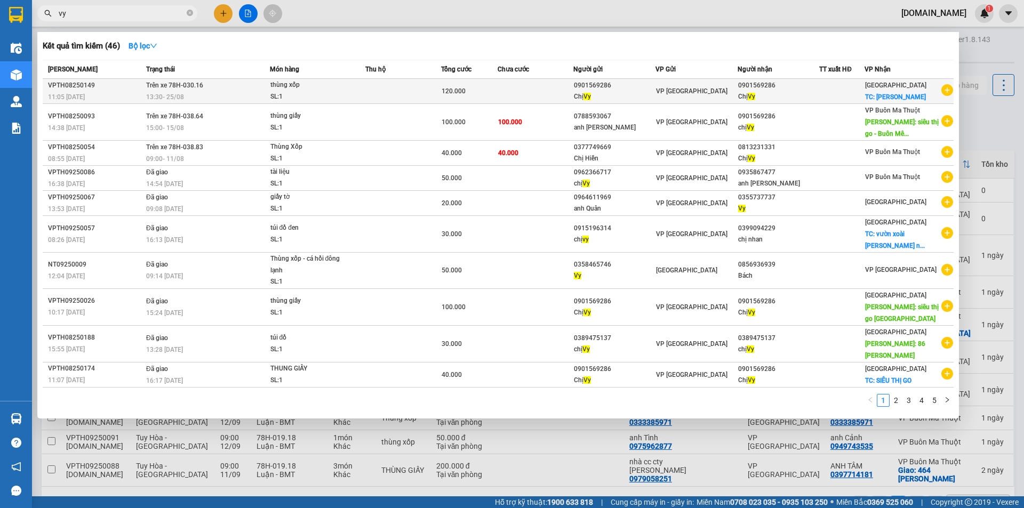
click at [831, 89] on div at bounding box center [842, 91] width 44 height 11
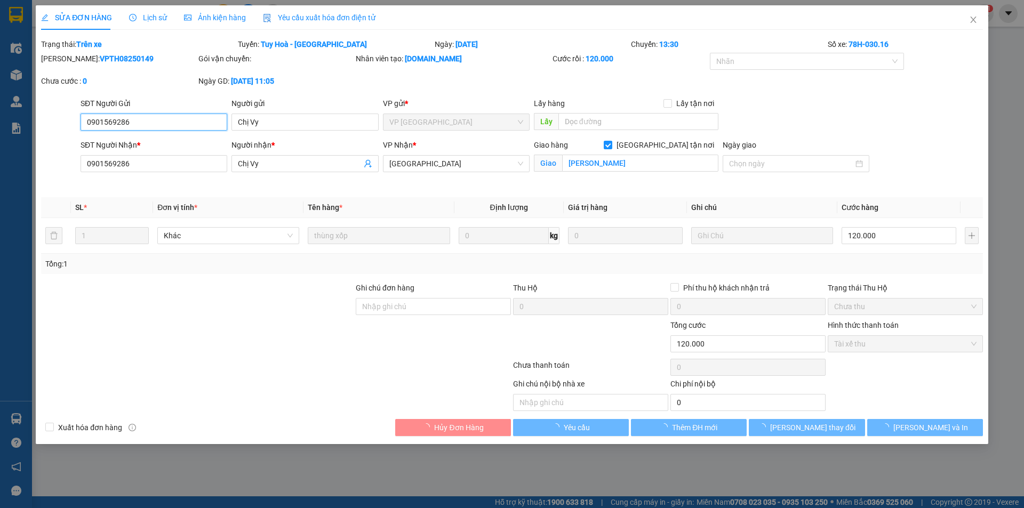
type input "0901569286"
type input "Chị Vy"
type input "0901569286"
type input "Chị Vy"
checkbox input "true"
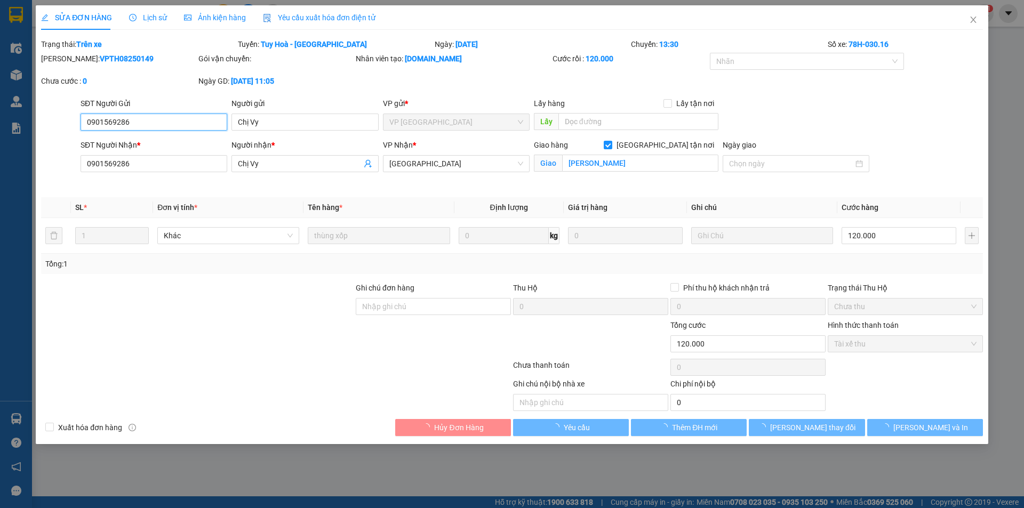
type input "Siêu Thị Go"
type input "120.000"
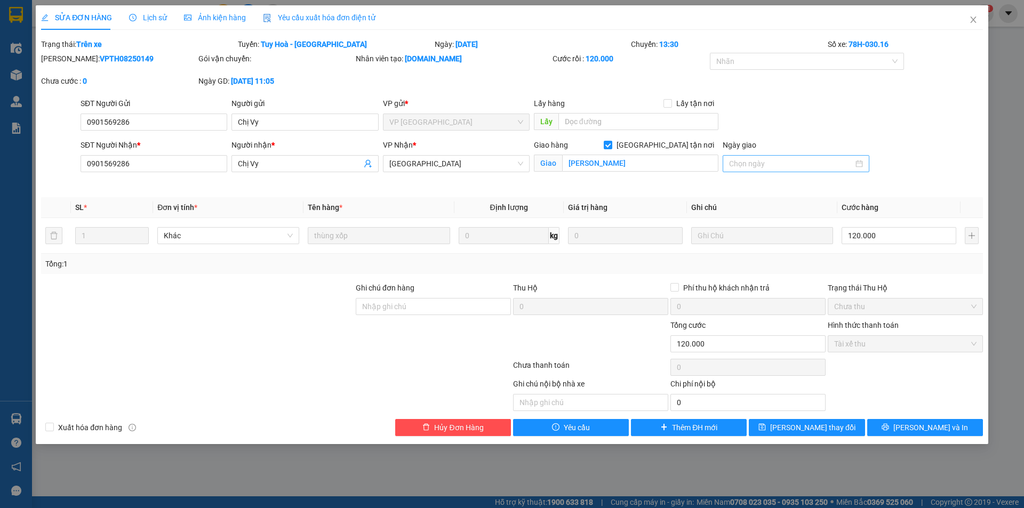
click at [799, 159] on input "Ngày giao" at bounding box center [791, 164] width 124 height 12
type input "17/09/2025"
type input "[DATE]"
click at [860, 238] on td "13" at bounding box center [853, 242] width 19 height 16
click at [869, 234] on input "120.000" at bounding box center [898, 235] width 115 height 17
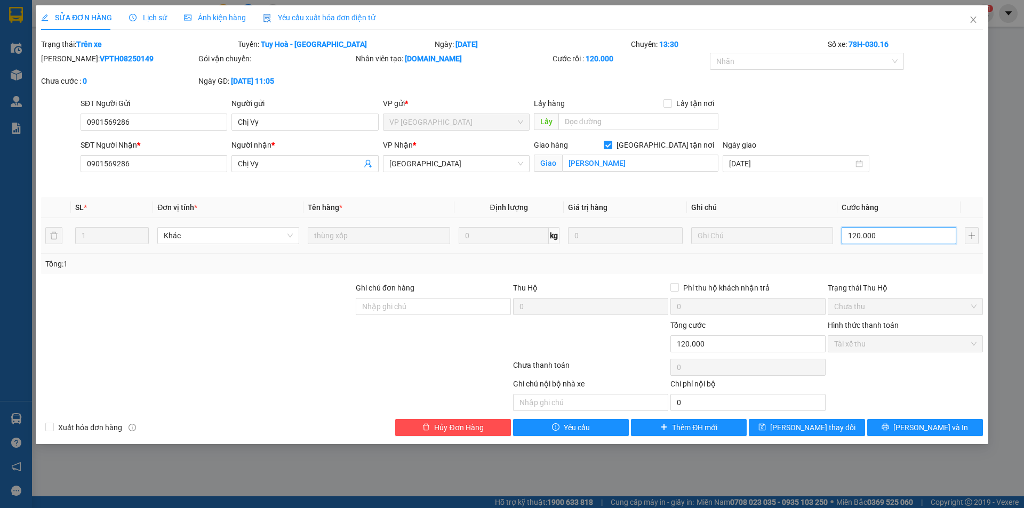
type input "0"
type input "7"
type input "07"
type input "70"
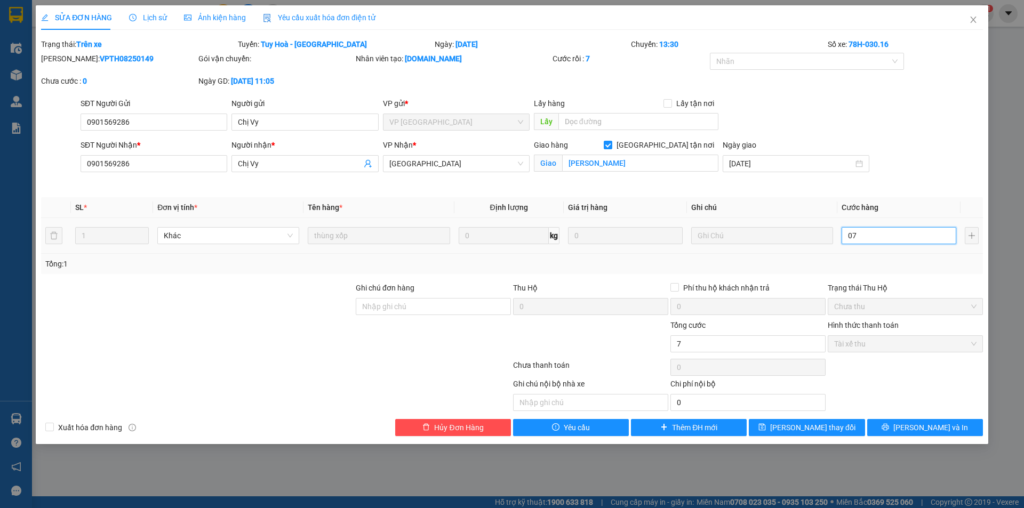
type input "070"
type input "700"
type input "0.700"
type input "7.000"
type input "07.000"
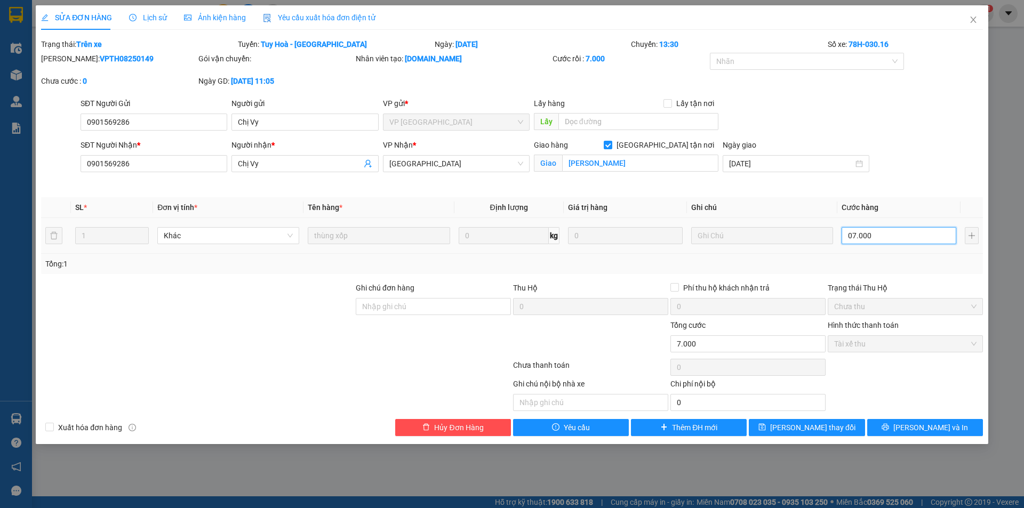
type input "70.000"
type input "070.000"
type input "700.000"
type input "0.700.000"
type input "70.000"
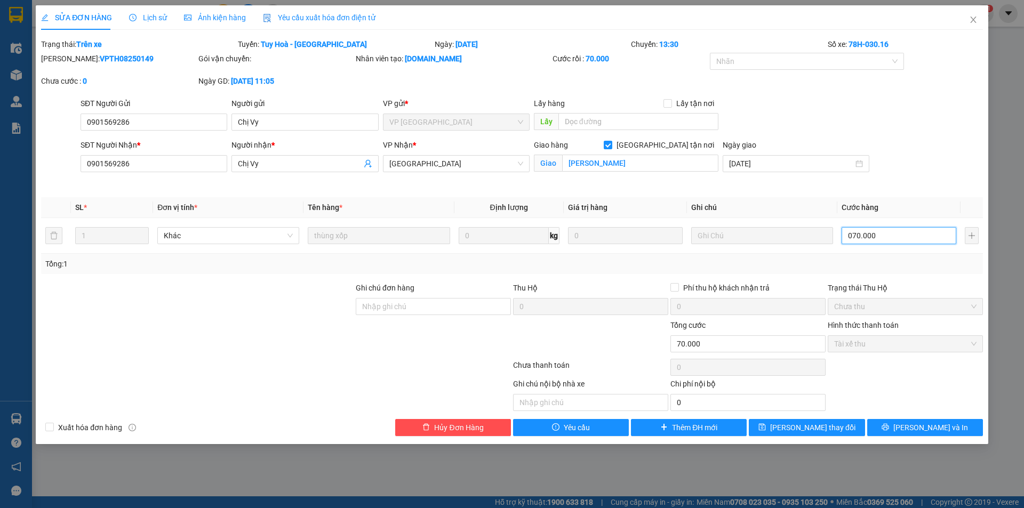
click at [863, 313] on span "Chưa thu" at bounding box center [905, 307] width 142 height 16
click at [865, 304] on span "Chưa thu" at bounding box center [905, 307] width 142 height 16
click at [850, 238] on input "070.000" at bounding box center [898, 235] width 115 height 17
click at [904, 313] on span "Chưa thu" at bounding box center [905, 307] width 142 height 16
click at [836, 311] on span "Chưa thu" at bounding box center [905, 307] width 142 height 16
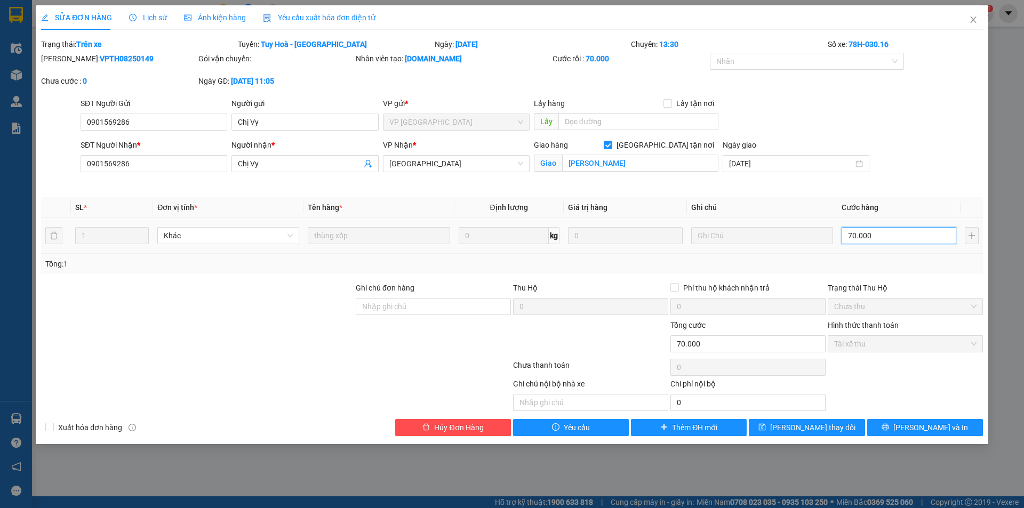
type input "70.000"
click at [970, 19] on icon "close" at bounding box center [973, 19] width 9 height 9
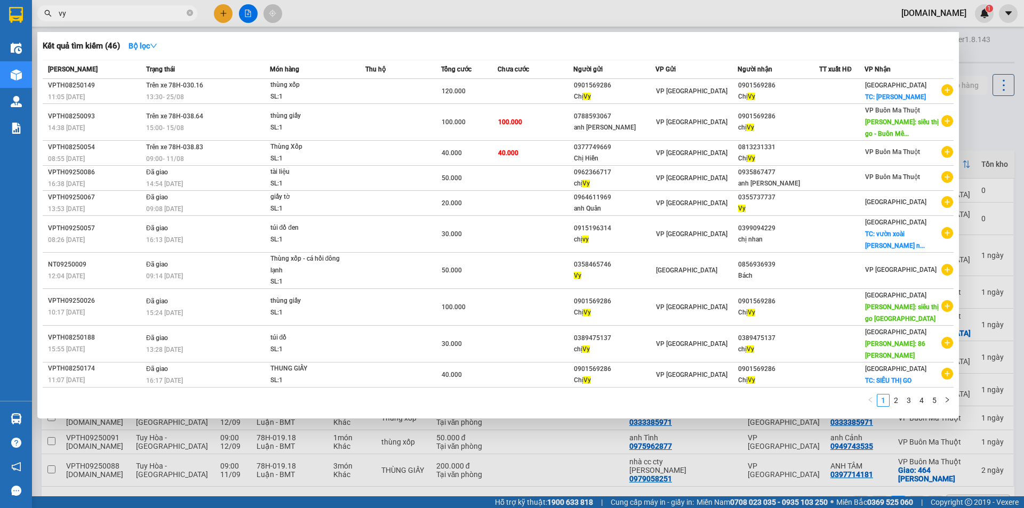
click at [113, 9] on input "vy" at bounding box center [122, 13] width 126 height 12
